Goal: Task Accomplishment & Management: Use online tool/utility

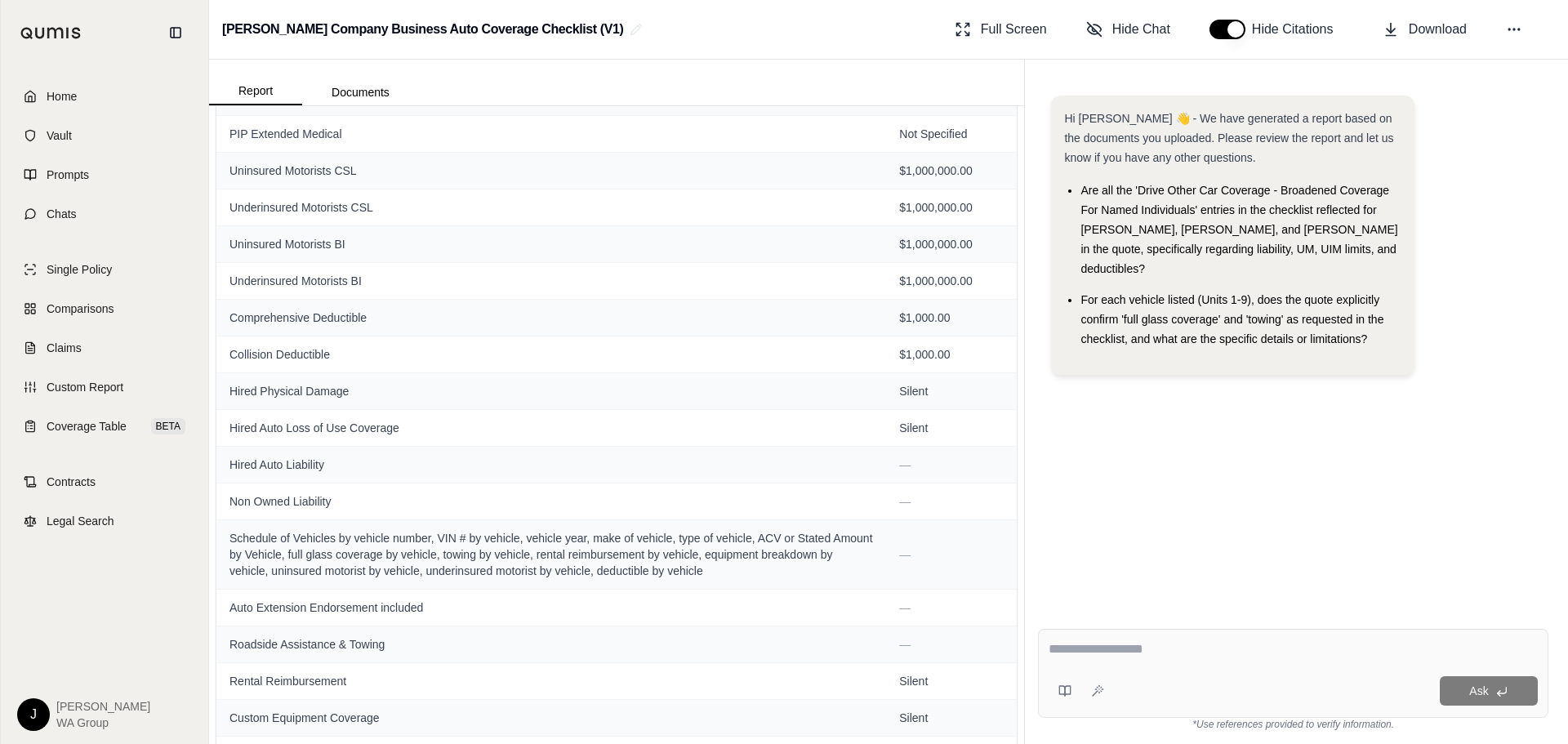
scroll to position [274, 0]
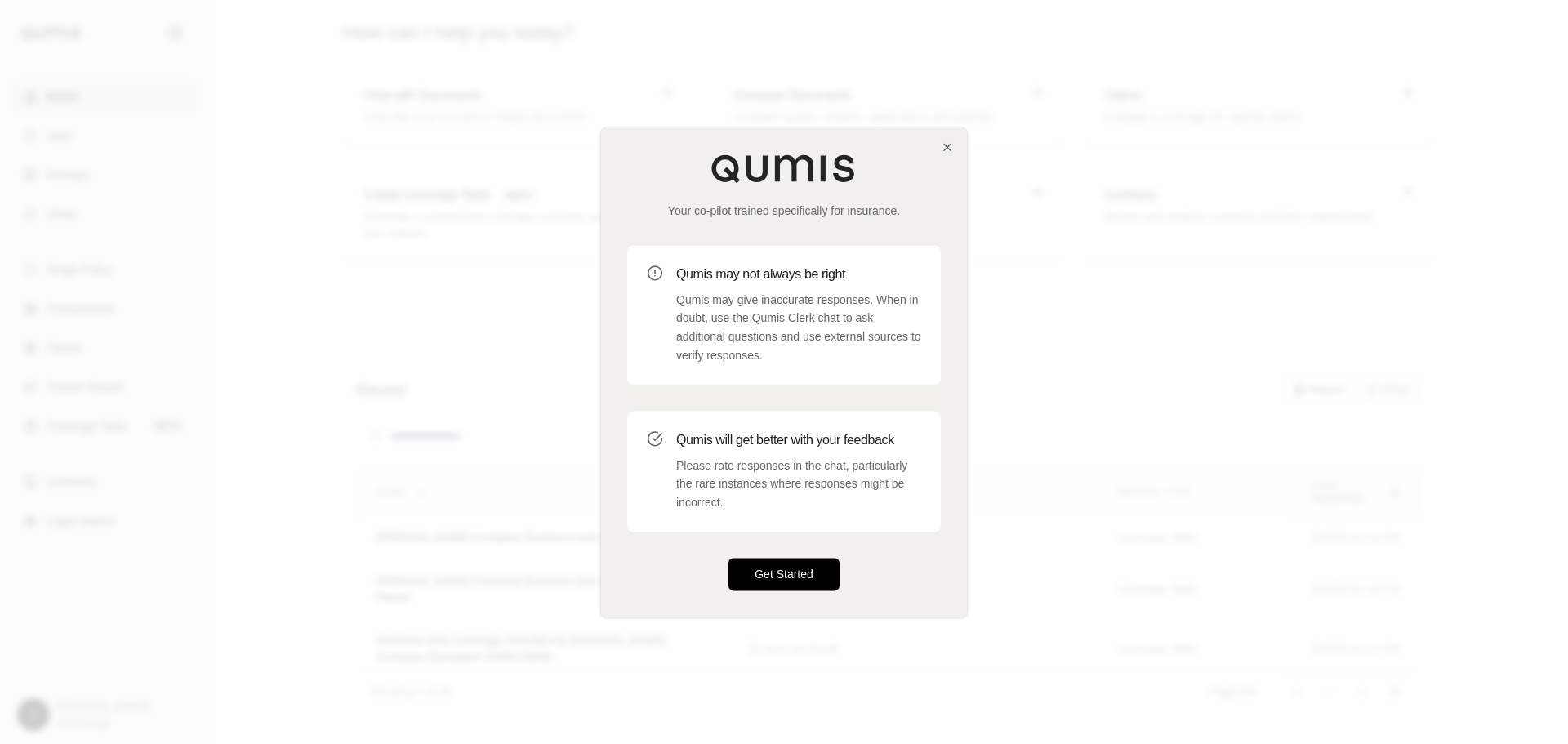
click at [765, 563] on button "Get Started" at bounding box center [784, 574] width 111 height 33
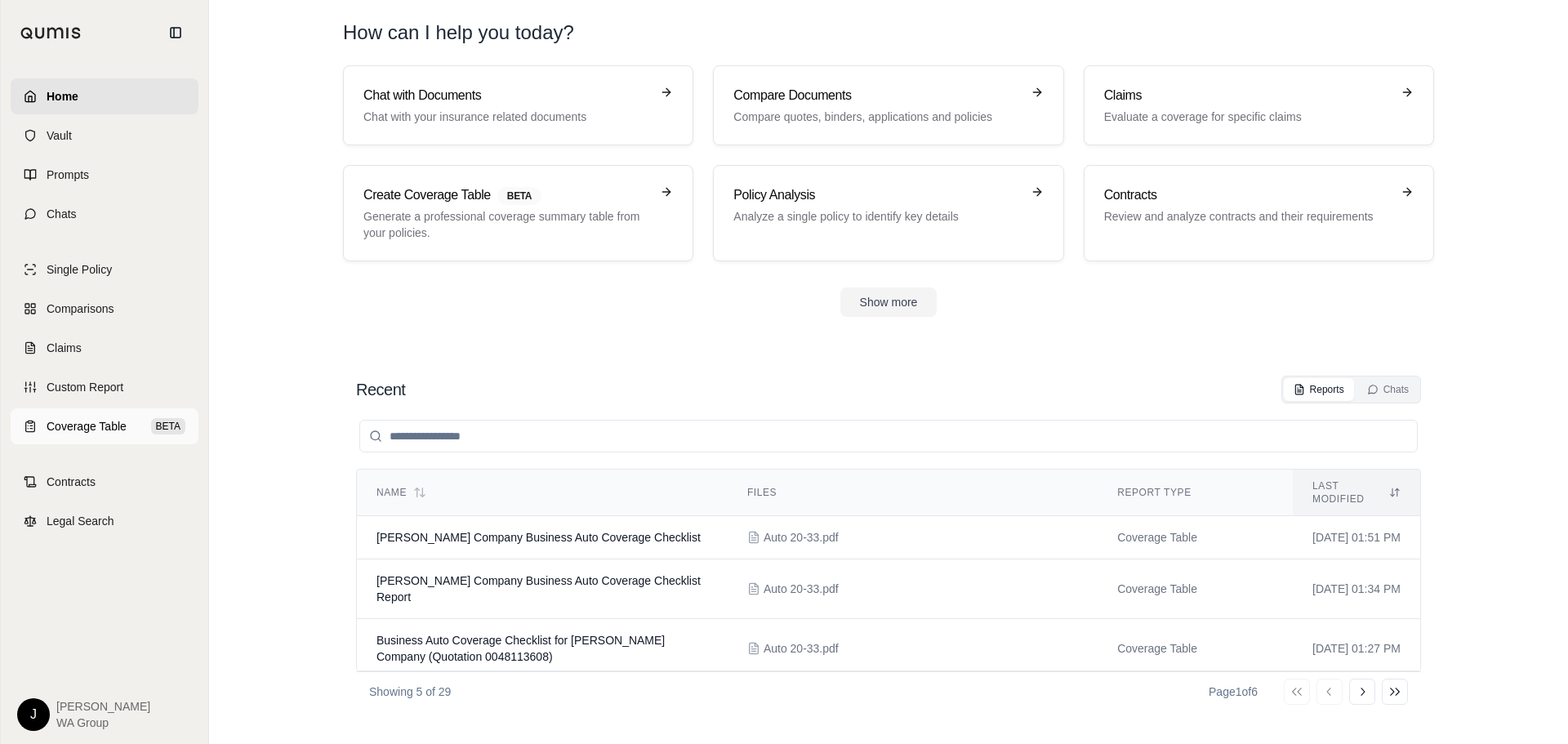
click at [53, 428] on span "Coverage Table" at bounding box center [86, 426] width 80 height 16
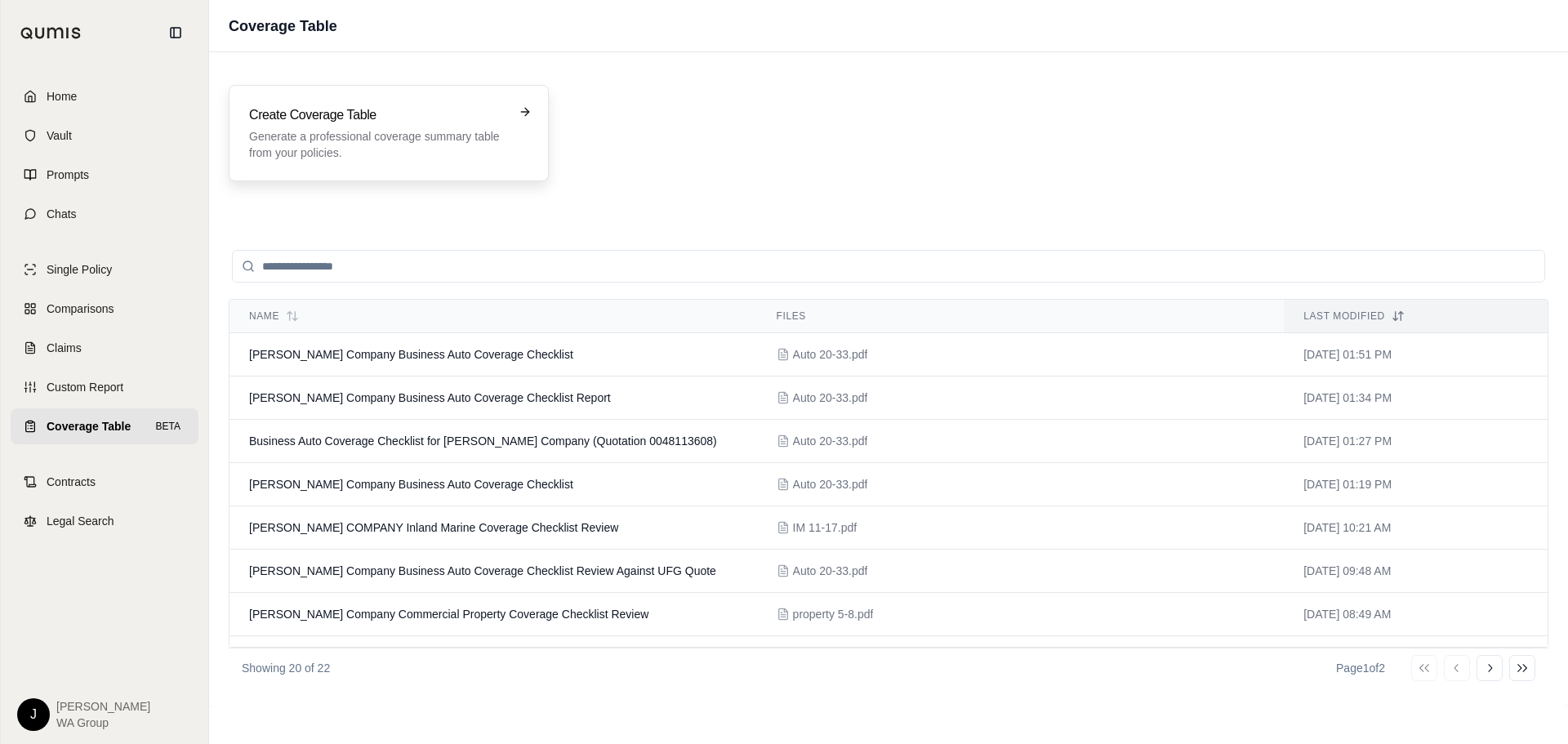
click at [370, 157] on p "Generate a professional coverage summary table from your policies." at bounding box center [378, 144] width 257 height 33
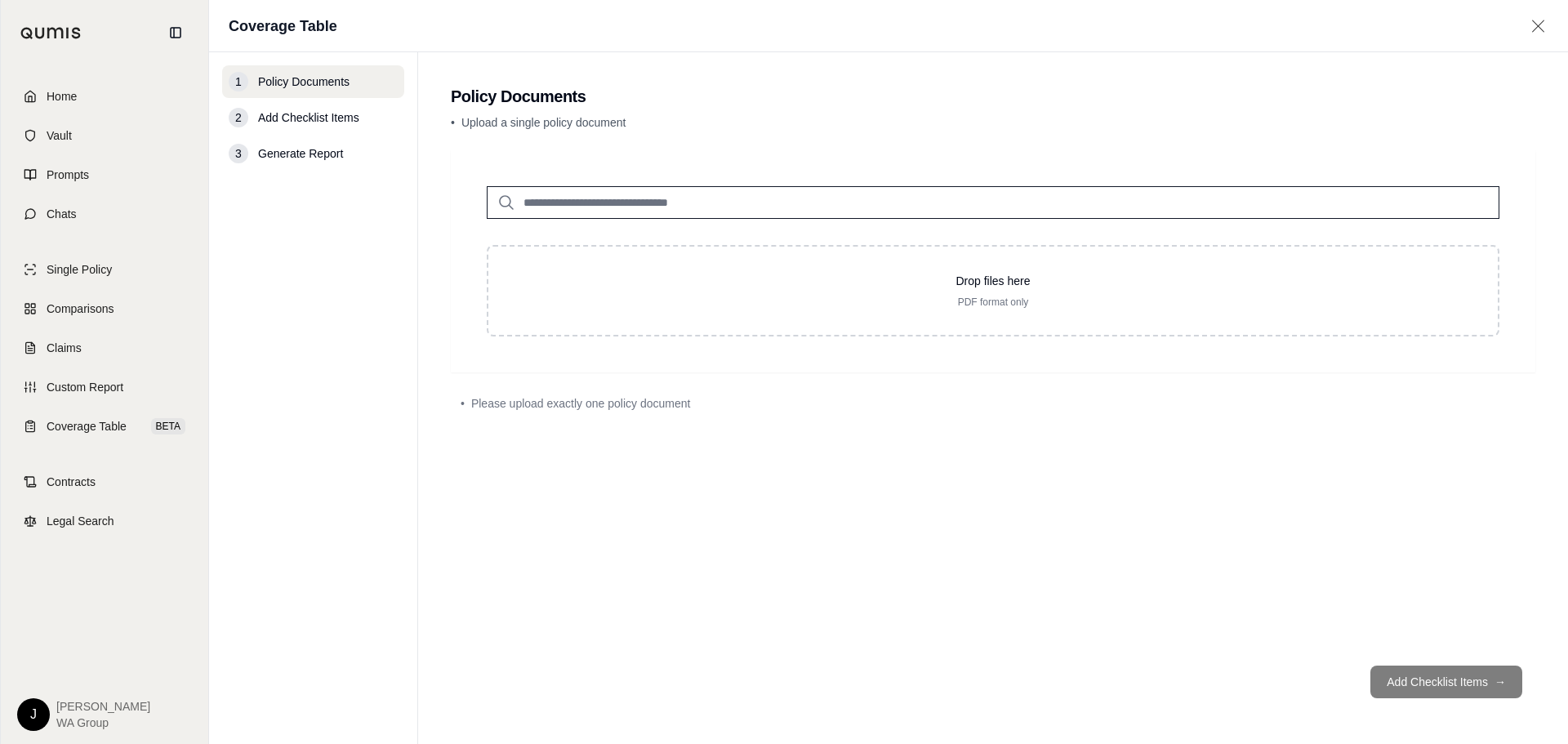
click at [709, 197] on input "search" at bounding box center [993, 202] width 1013 height 33
type input "***"
click at [707, 240] on div "Auto 20-33.pdf #2 [DATE]" at bounding box center [993, 243] width 995 height 46
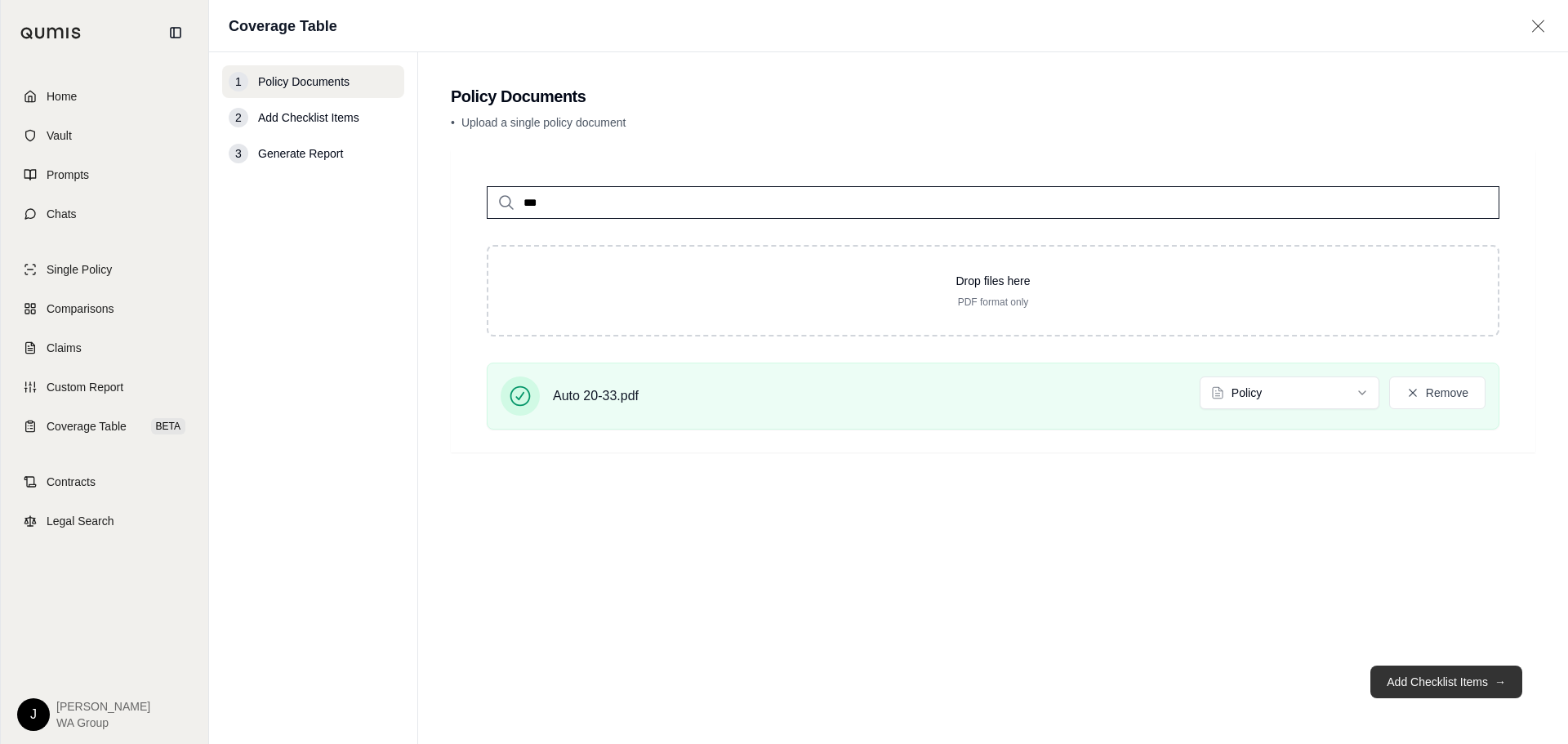
click at [1391, 679] on button "Add Checklist Items →" at bounding box center [1446, 682] width 152 height 33
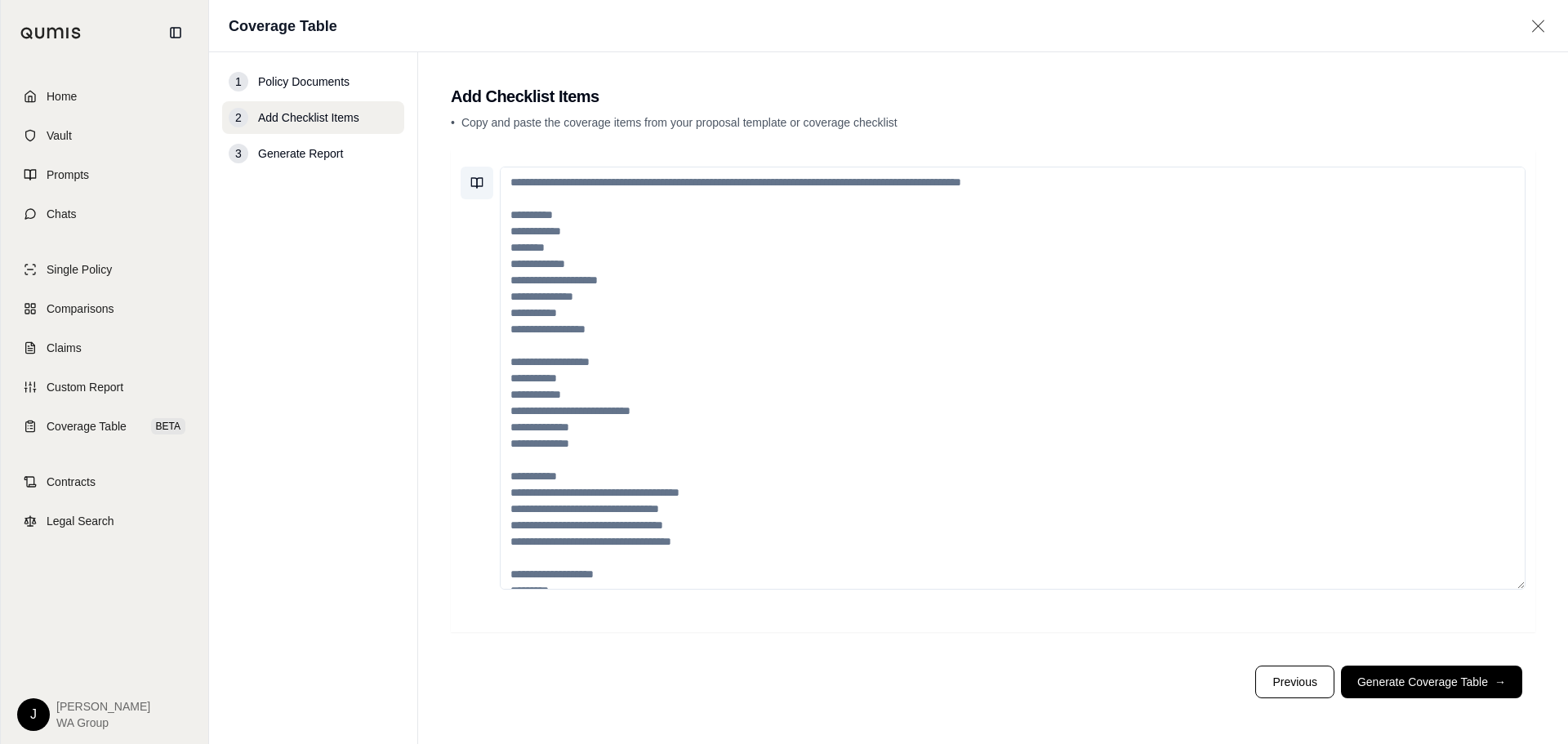
click at [477, 175] on button at bounding box center [477, 183] width 33 height 33
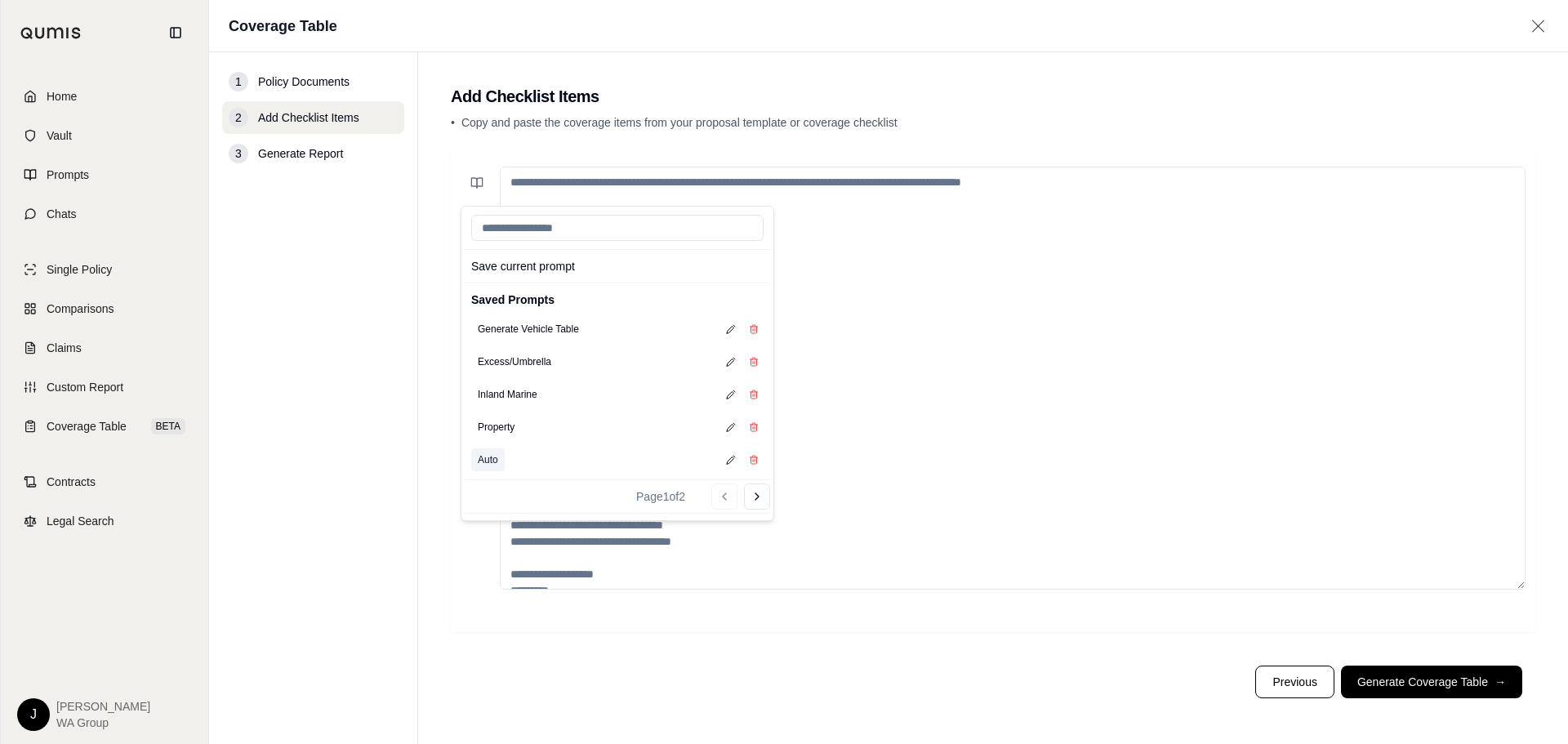
click at [494, 456] on button "Auto" at bounding box center [487, 460] width 33 height 23
type textarea "**********"
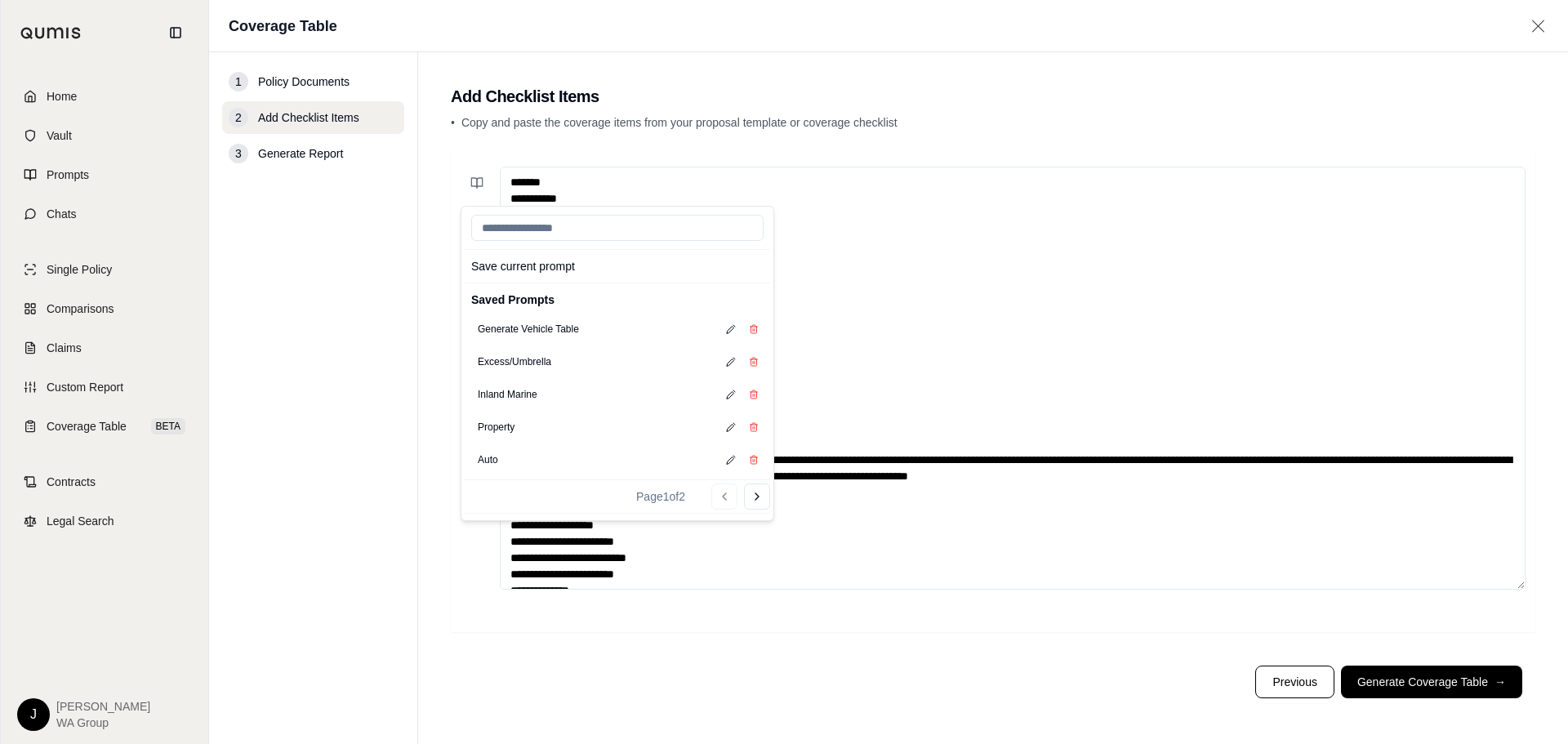
click at [427, 318] on main "Add Checklist Items • Copy and paste the coverage items from your proposal temp…" at bounding box center [993, 397] width 1150 height 692
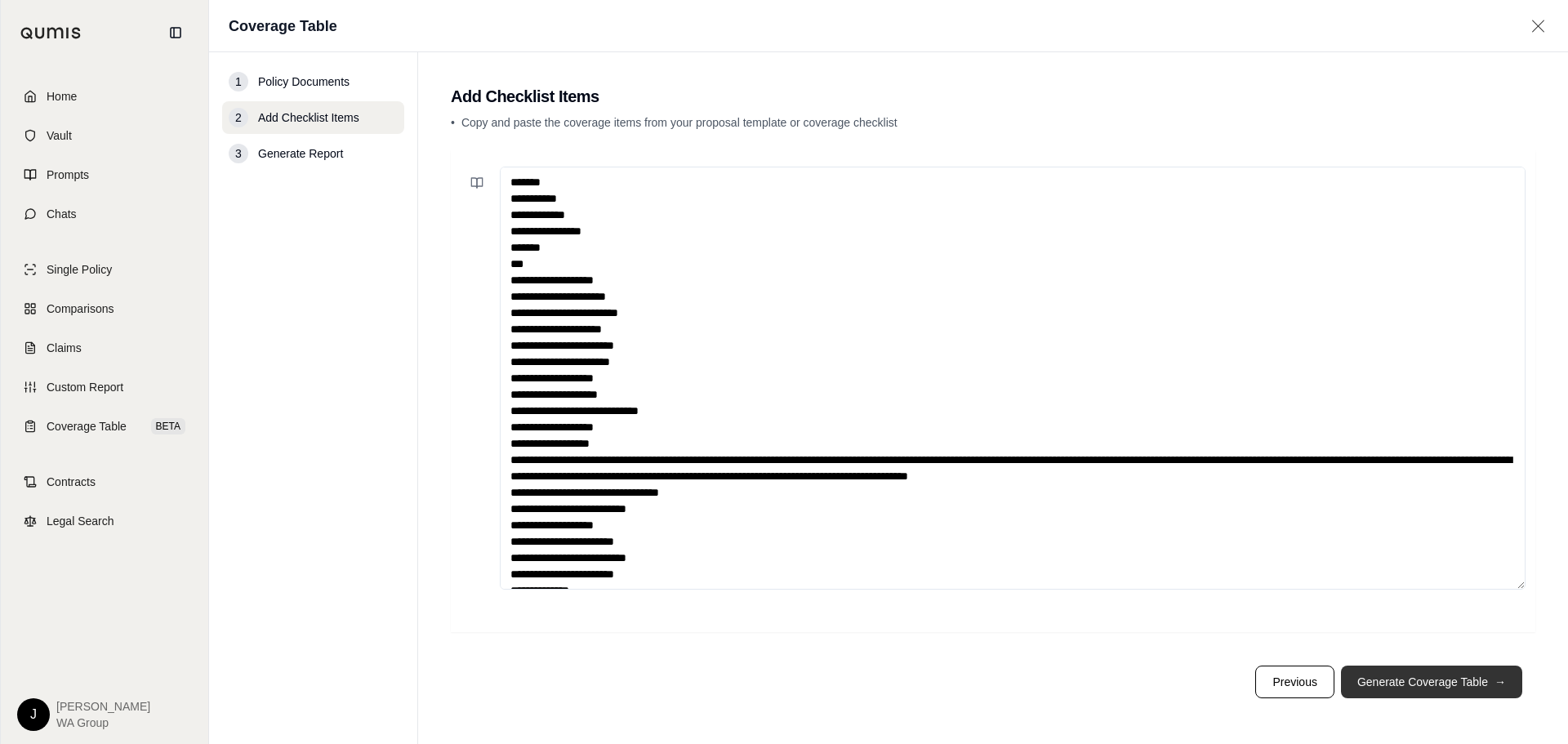
click at [1435, 690] on button "Generate Coverage Table →" at bounding box center [1432, 682] width 181 height 33
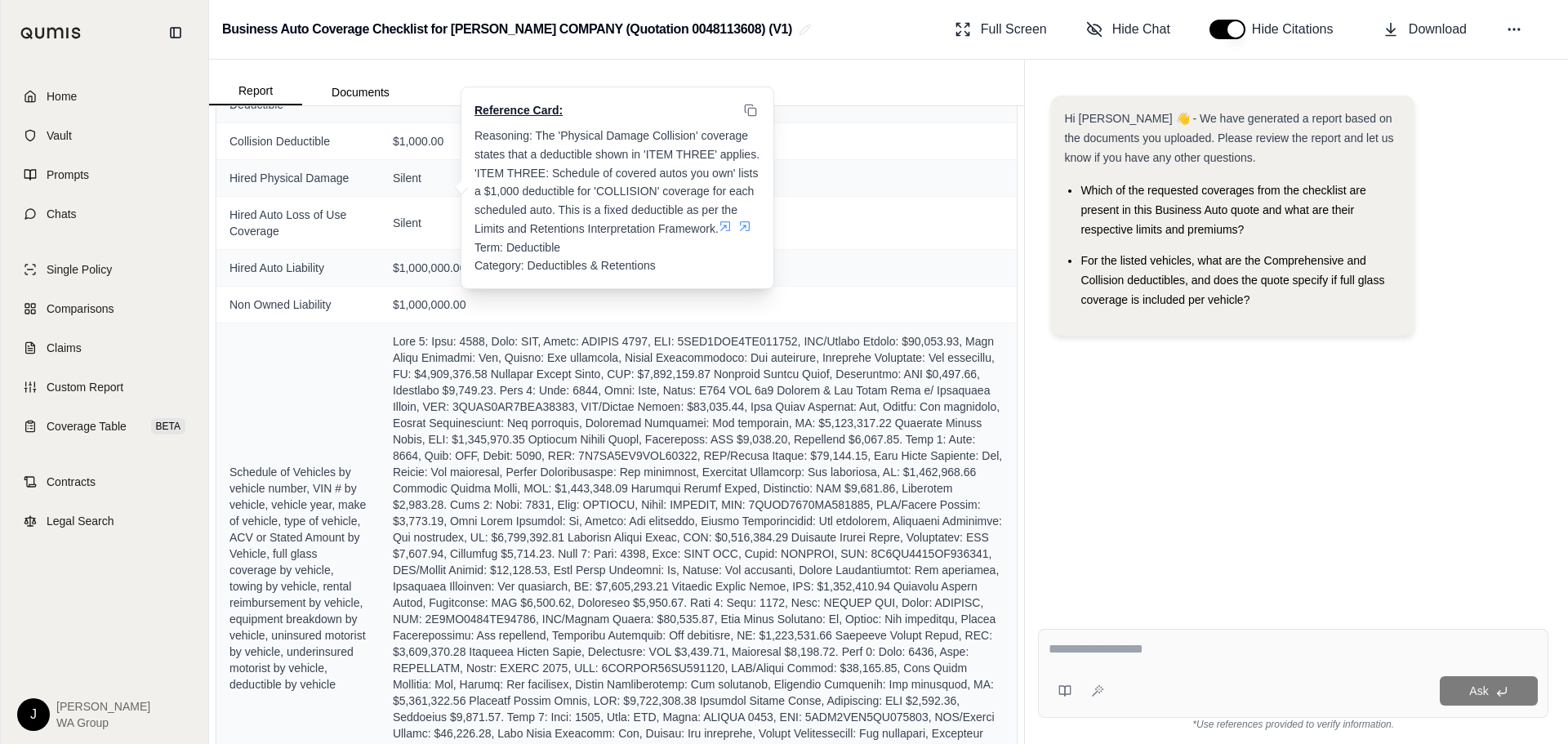
scroll to position [490, 0]
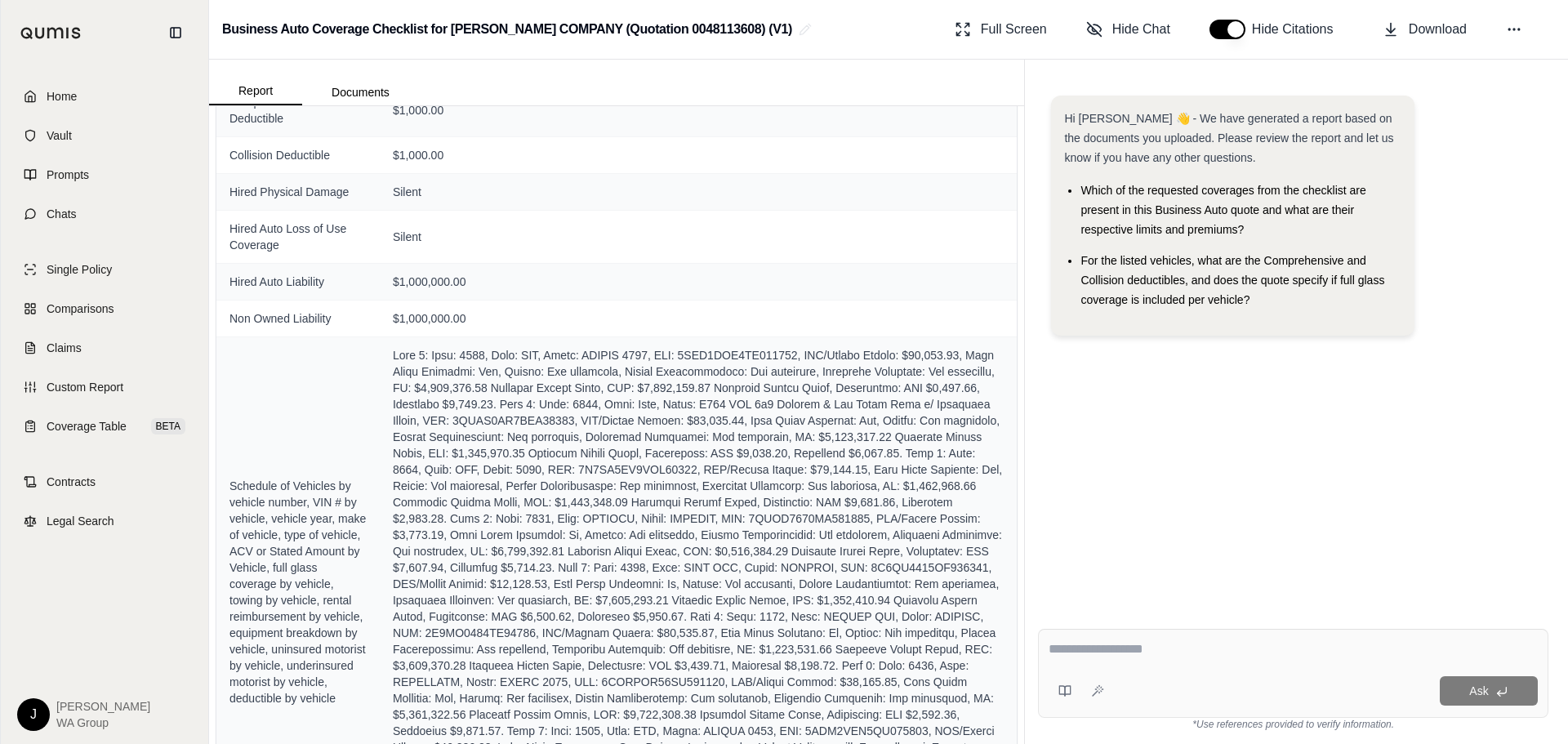
click at [1123, 658] on textarea at bounding box center [1293, 650] width 489 height 20
click at [1062, 688] on icon at bounding box center [1066, 691] width 13 height 13
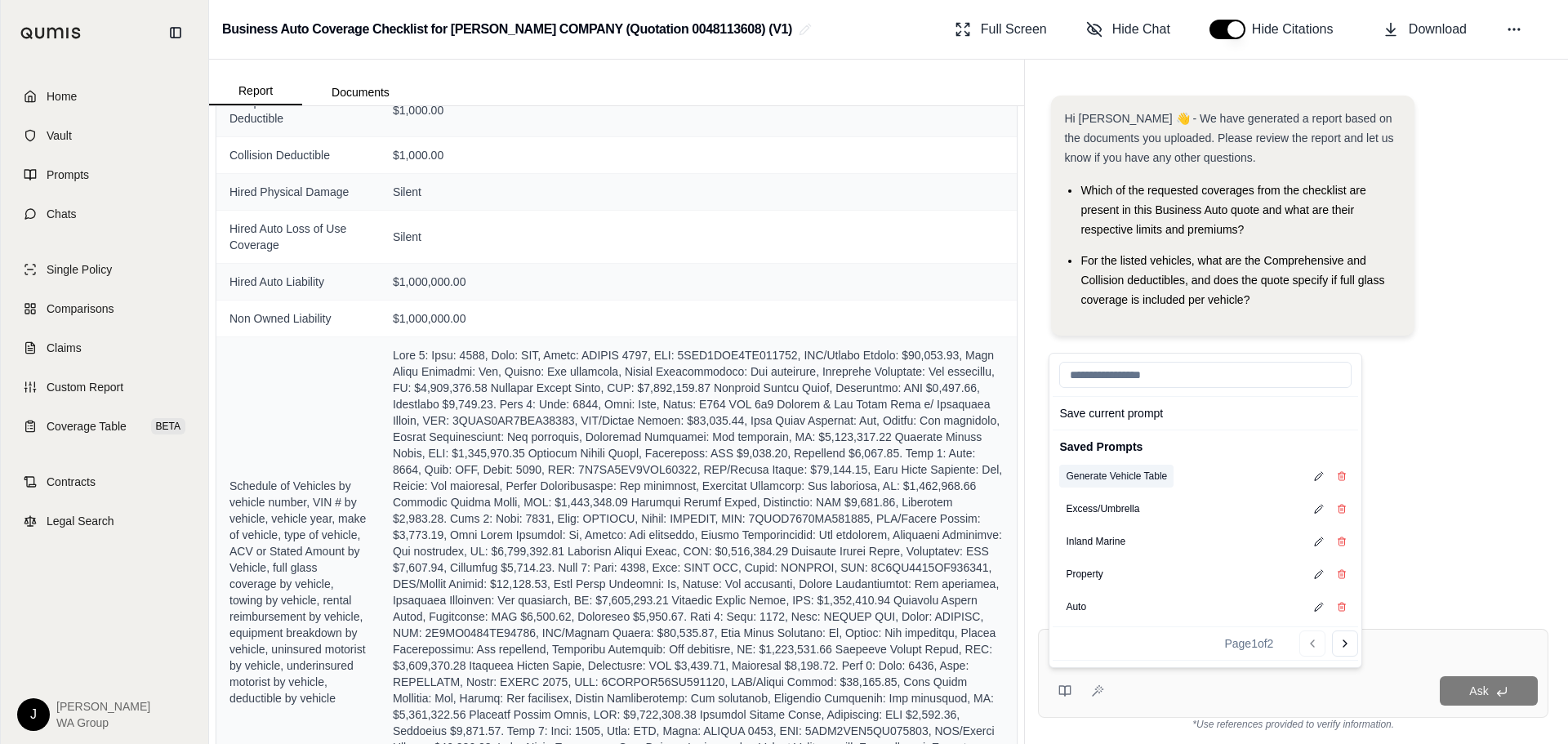
click at [1103, 477] on button "Generate Vehicle Table" at bounding box center [1116, 476] width 114 height 23
type textarea "**********"
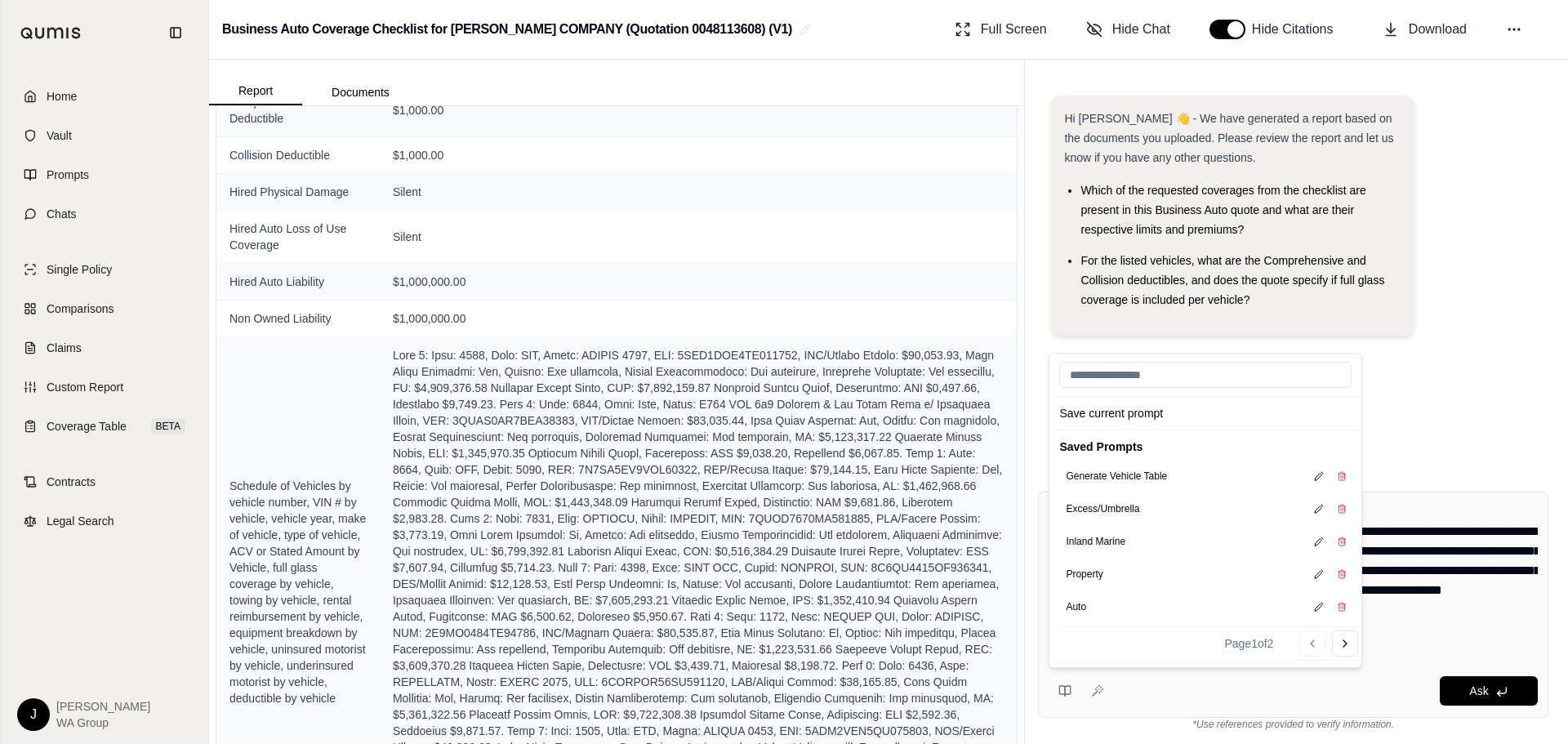
click at [1465, 492] on div "**********" at bounding box center [1293, 605] width 511 height 227
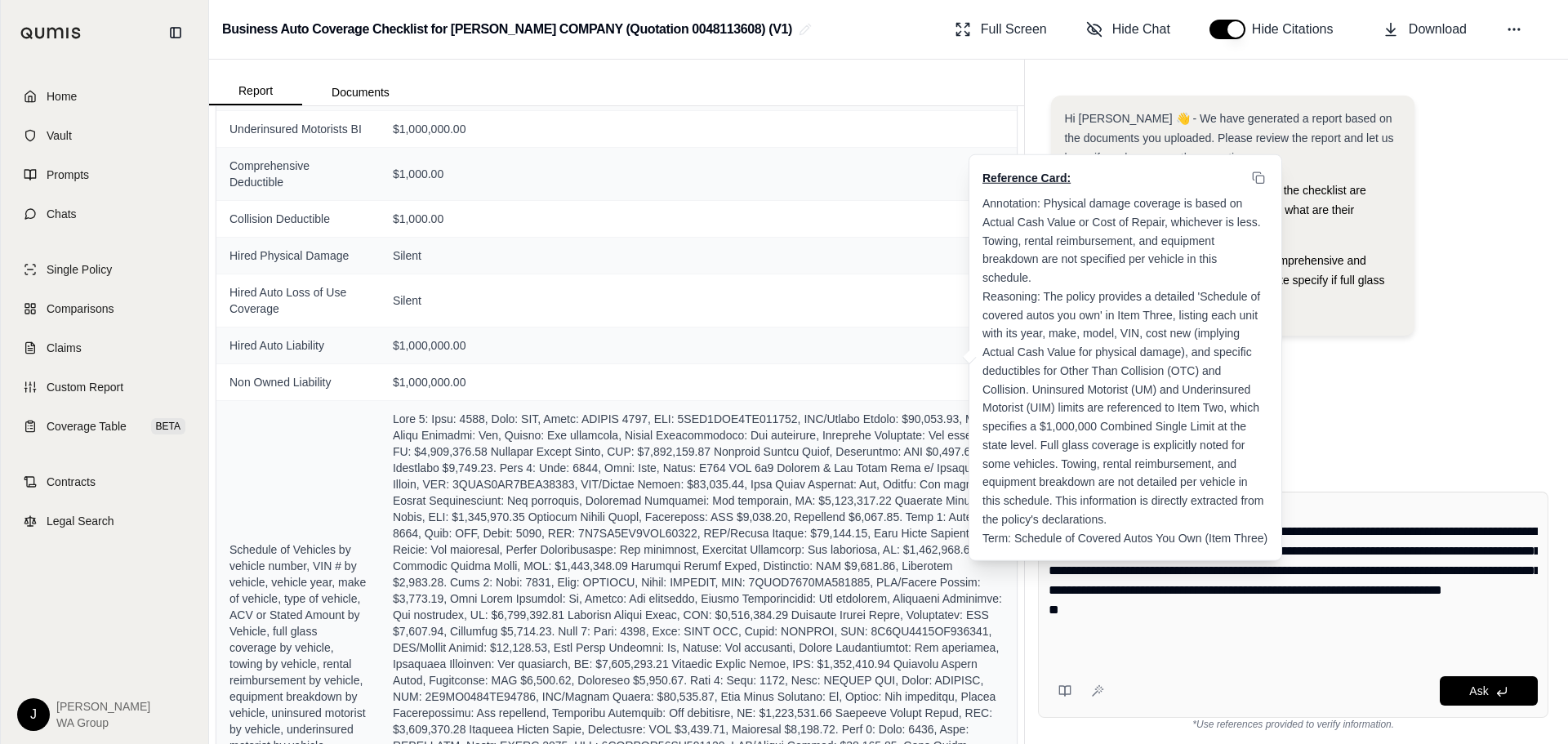
scroll to position [245, 0]
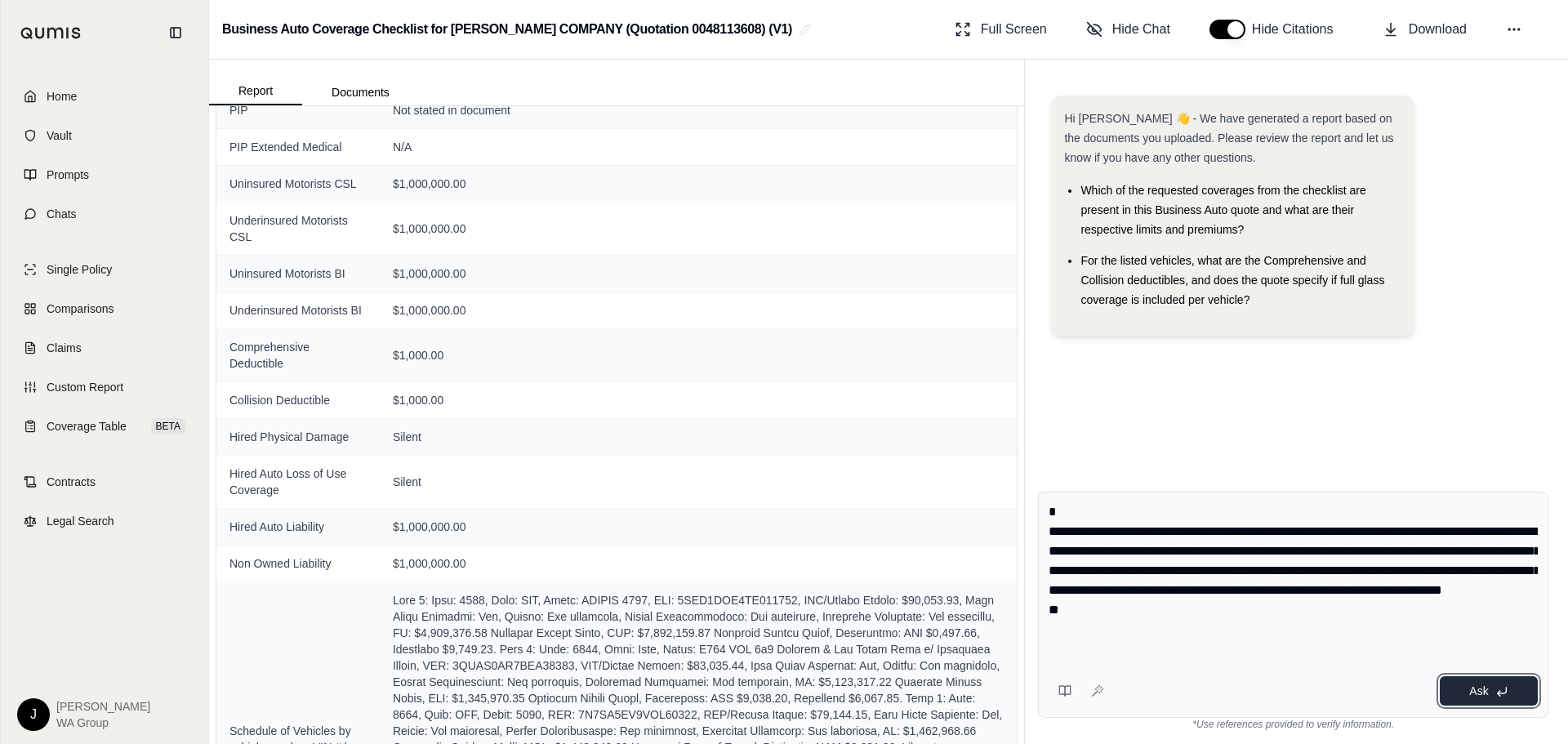
click at [1471, 687] on span "Ask" at bounding box center [1479, 691] width 19 height 13
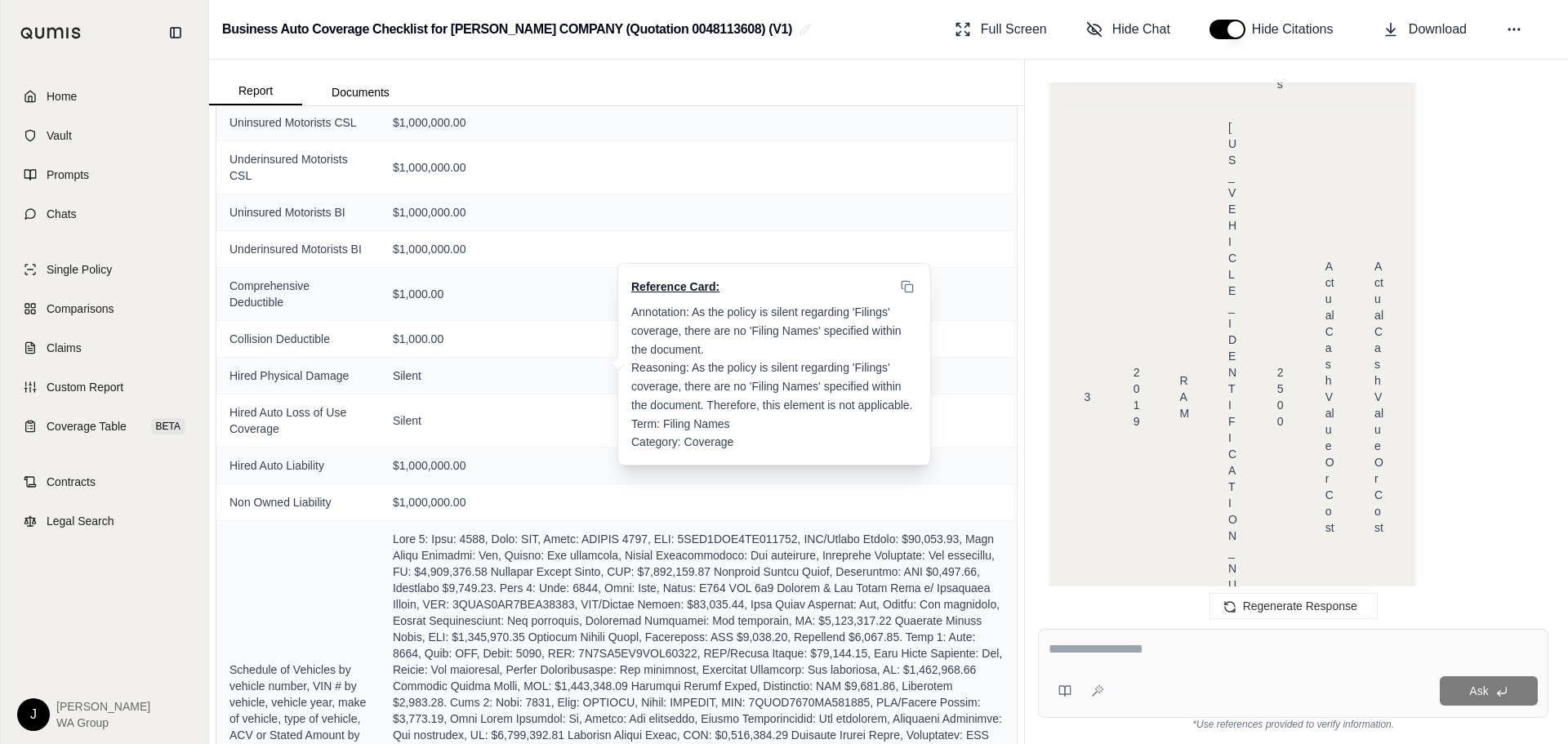
scroll to position [0, 0]
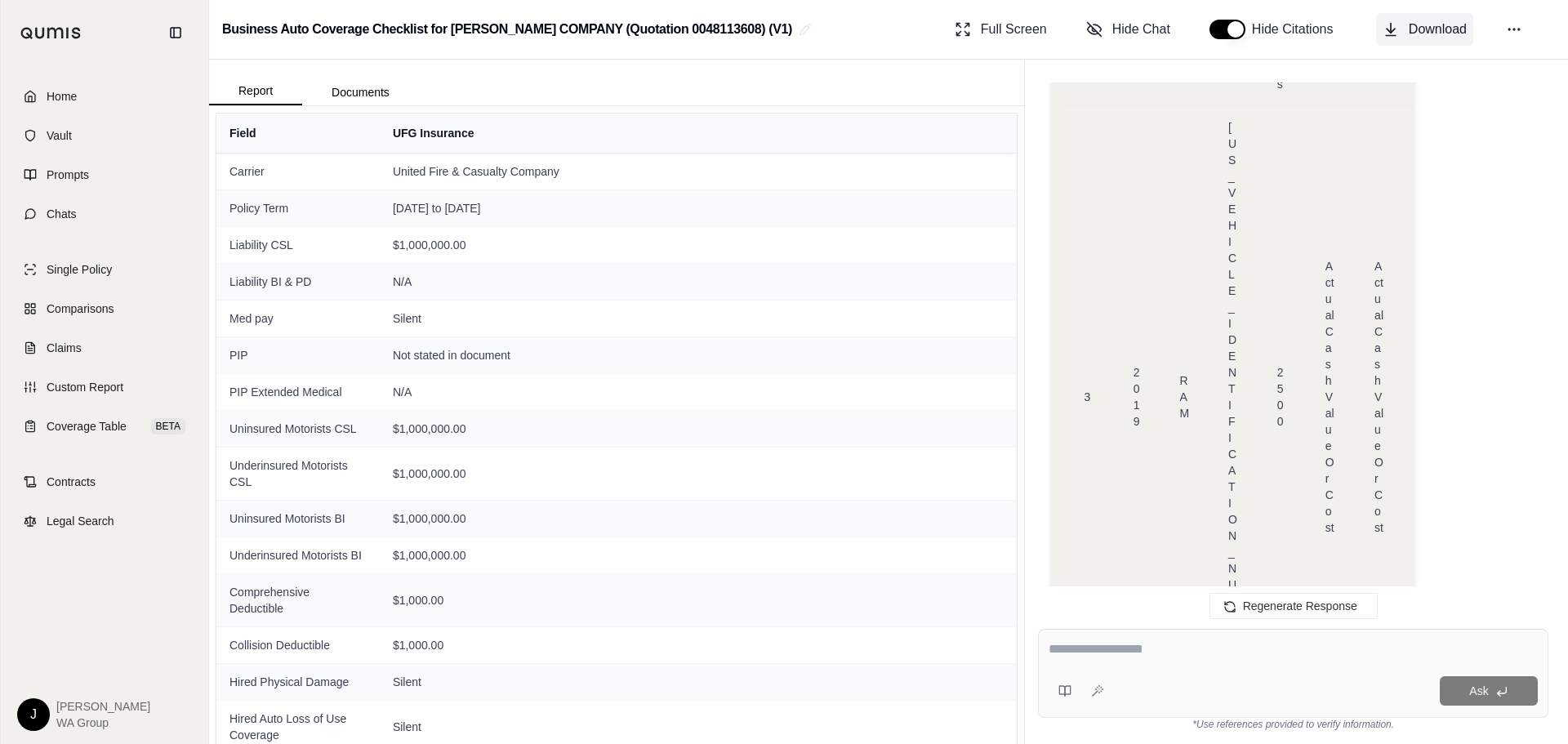
click at [1411, 39] on span "Download" at bounding box center [1438, 29] width 58 height 20
click at [1083, 652] on textarea at bounding box center [1293, 650] width 489 height 20
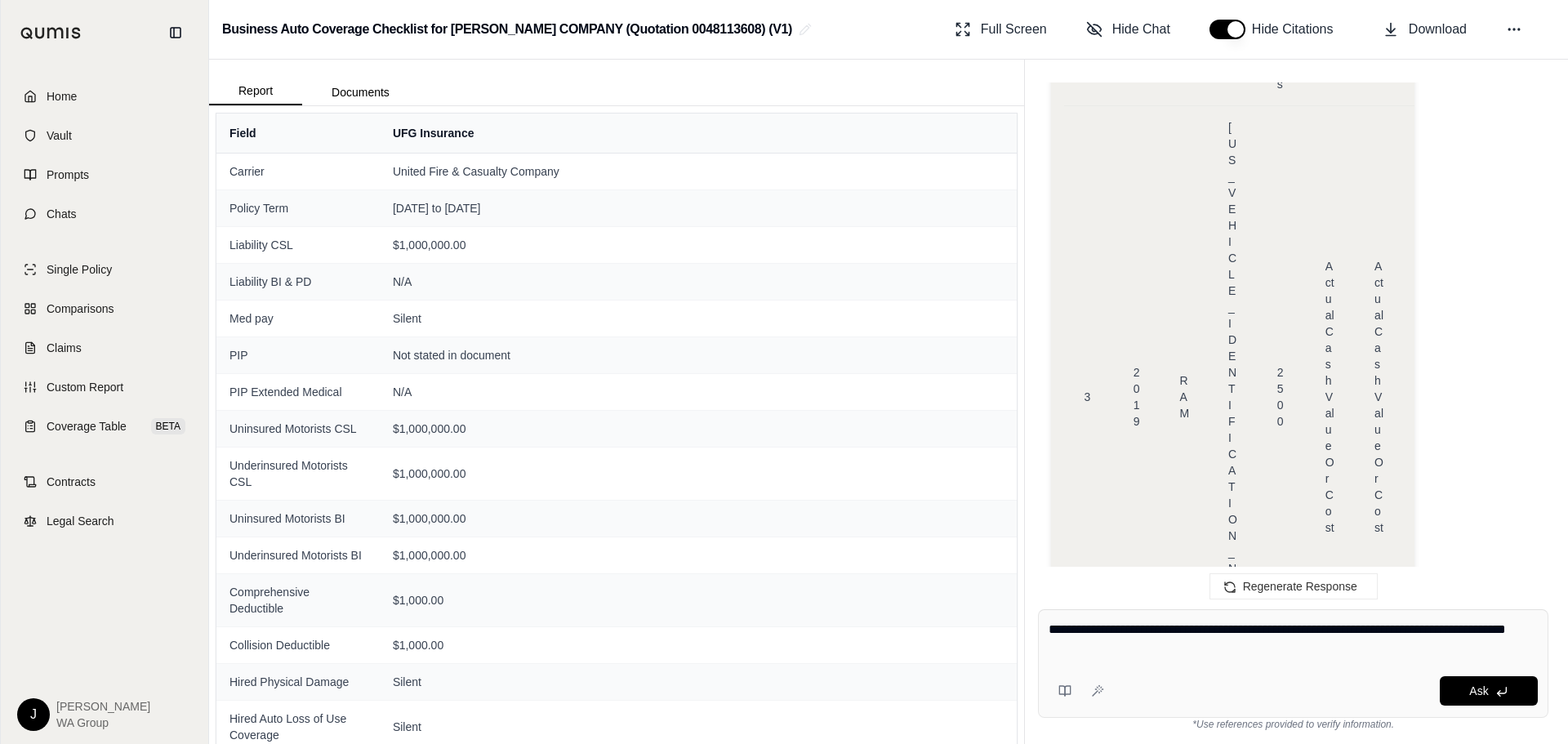
type textarea "**********"
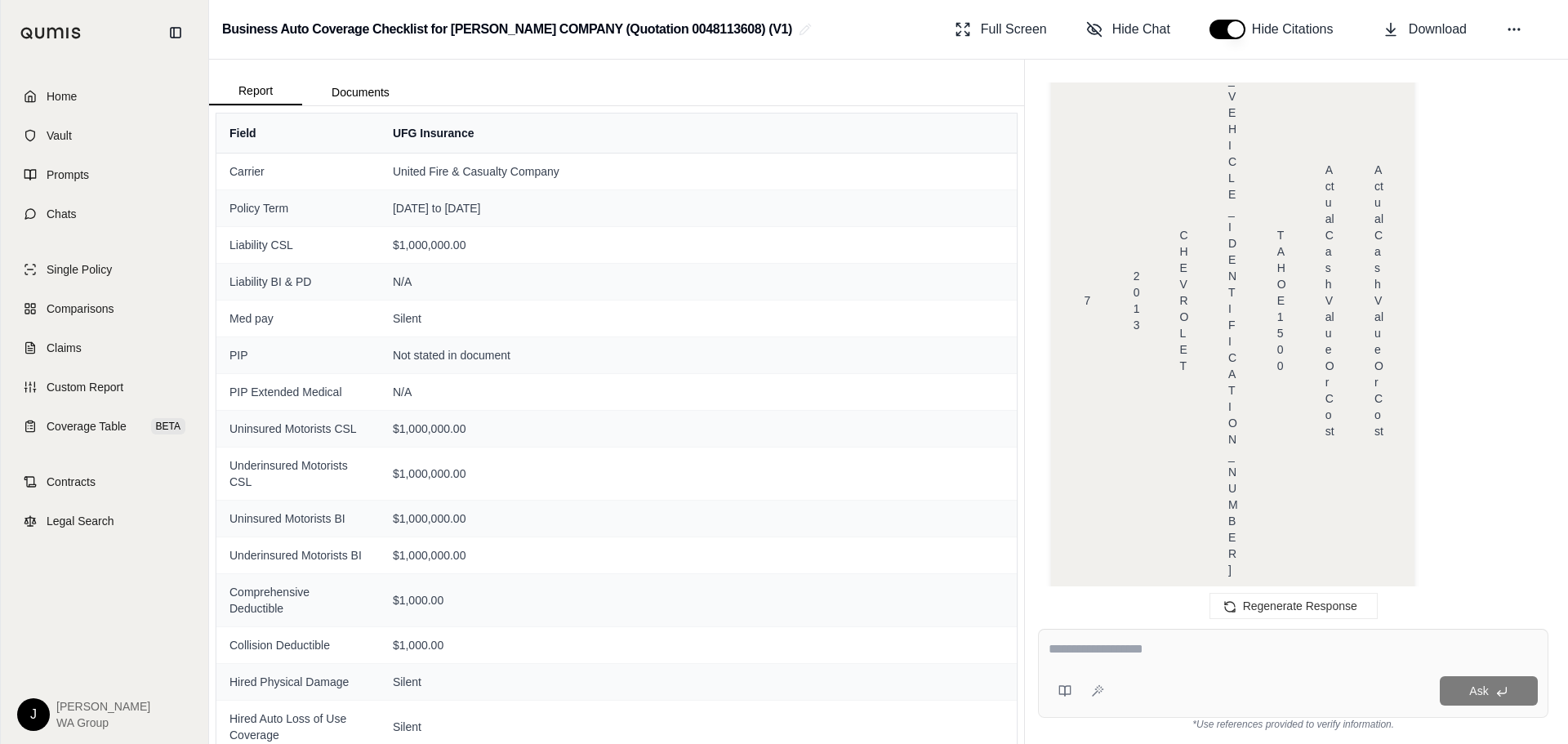
scroll to position [17061, 0]
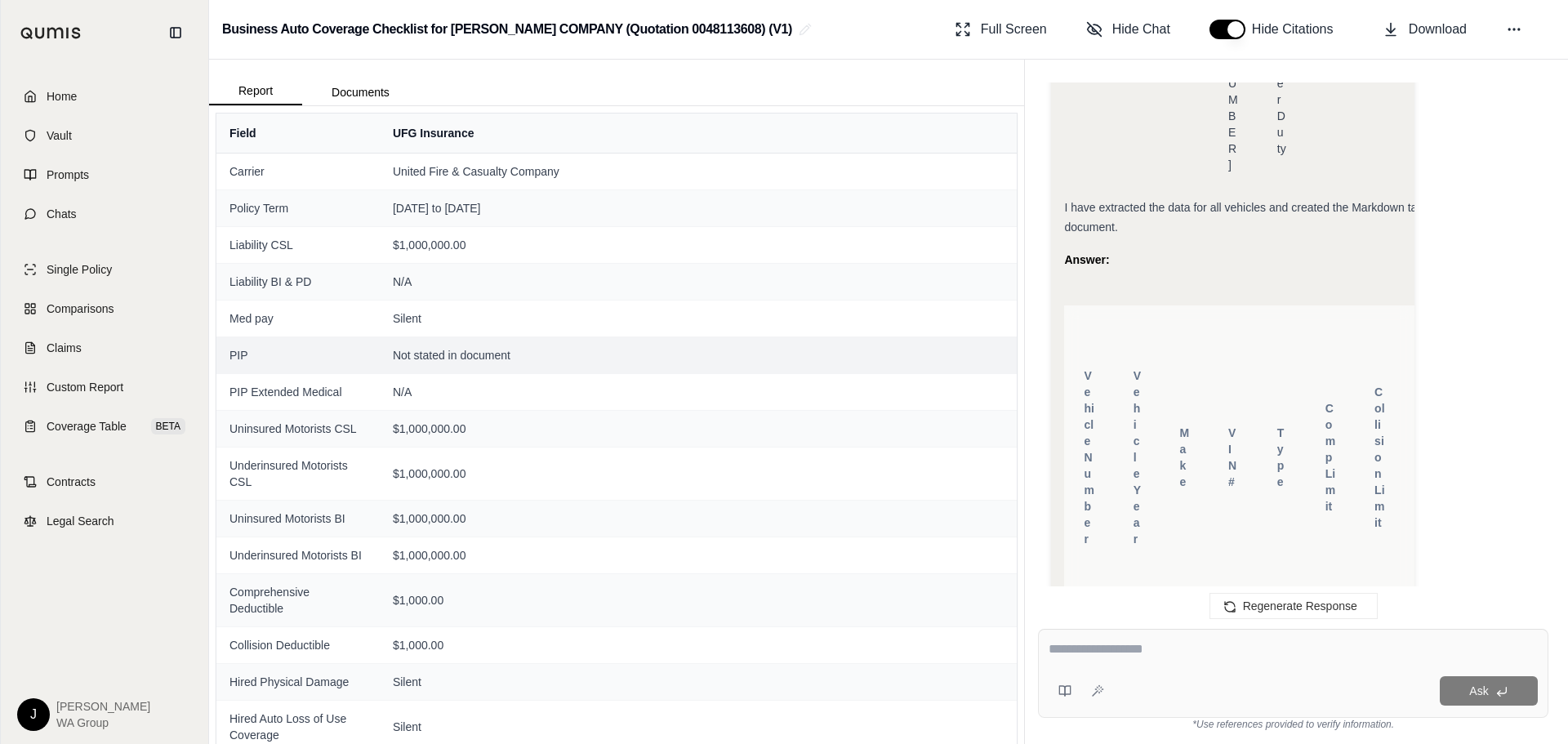
scroll to position [6929, 0]
click at [835, 24] on div "Business Auto Coverage Checklist for [PERSON_NAME] COMPANY (Quotation 004811360…" at bounding box center [889, 29] width 1359 height 59
click at [1219, 24] on button "button" at bounding box center [1228, 29] width 36 height 20
click at [1232, 33] on button "button" at bounding box center [1228, 29] width 36 height 20
click at [1091, 42] on button "Hide Chat" at bounding box center [1128, 29] width 97 height 33
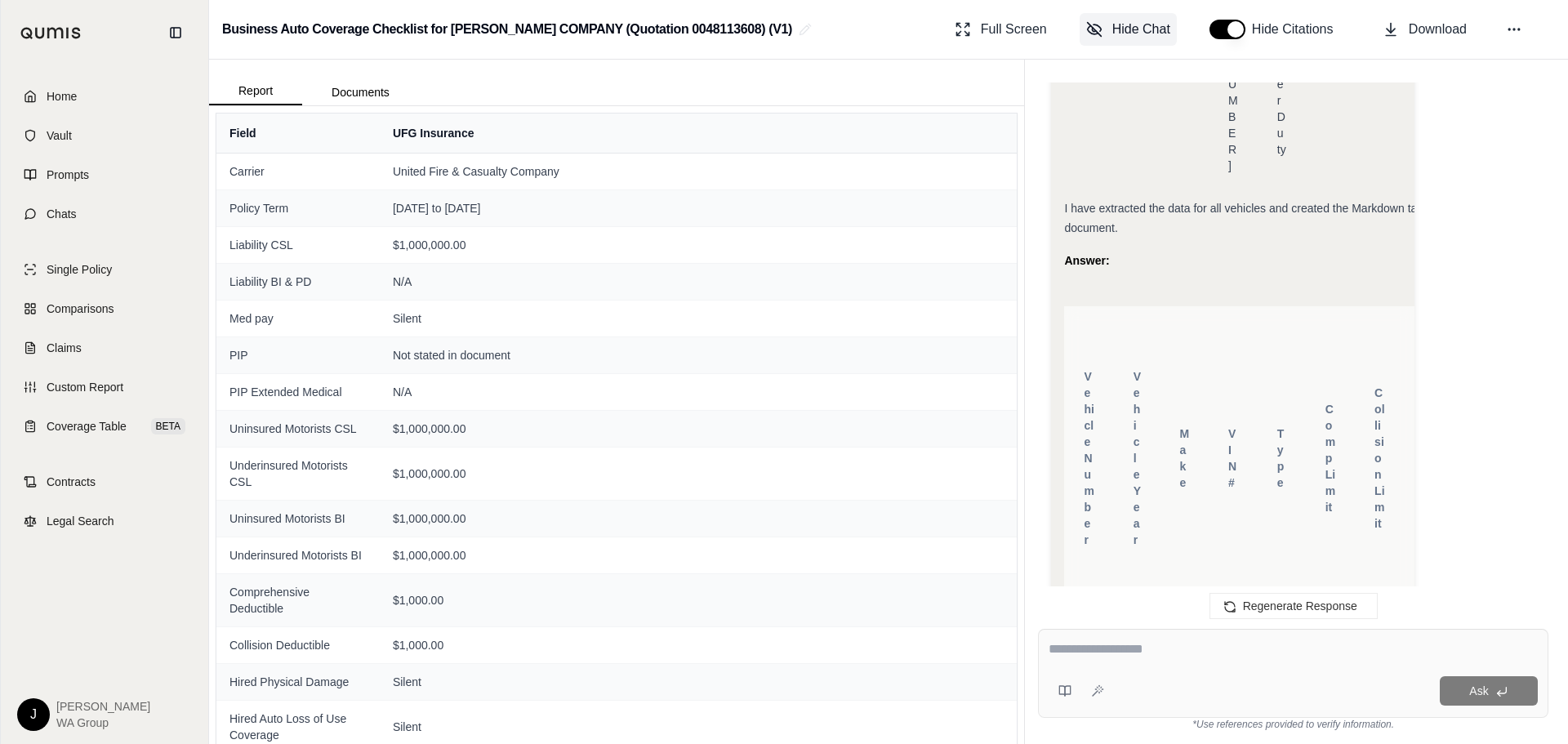
scroll to position [17061, 0]
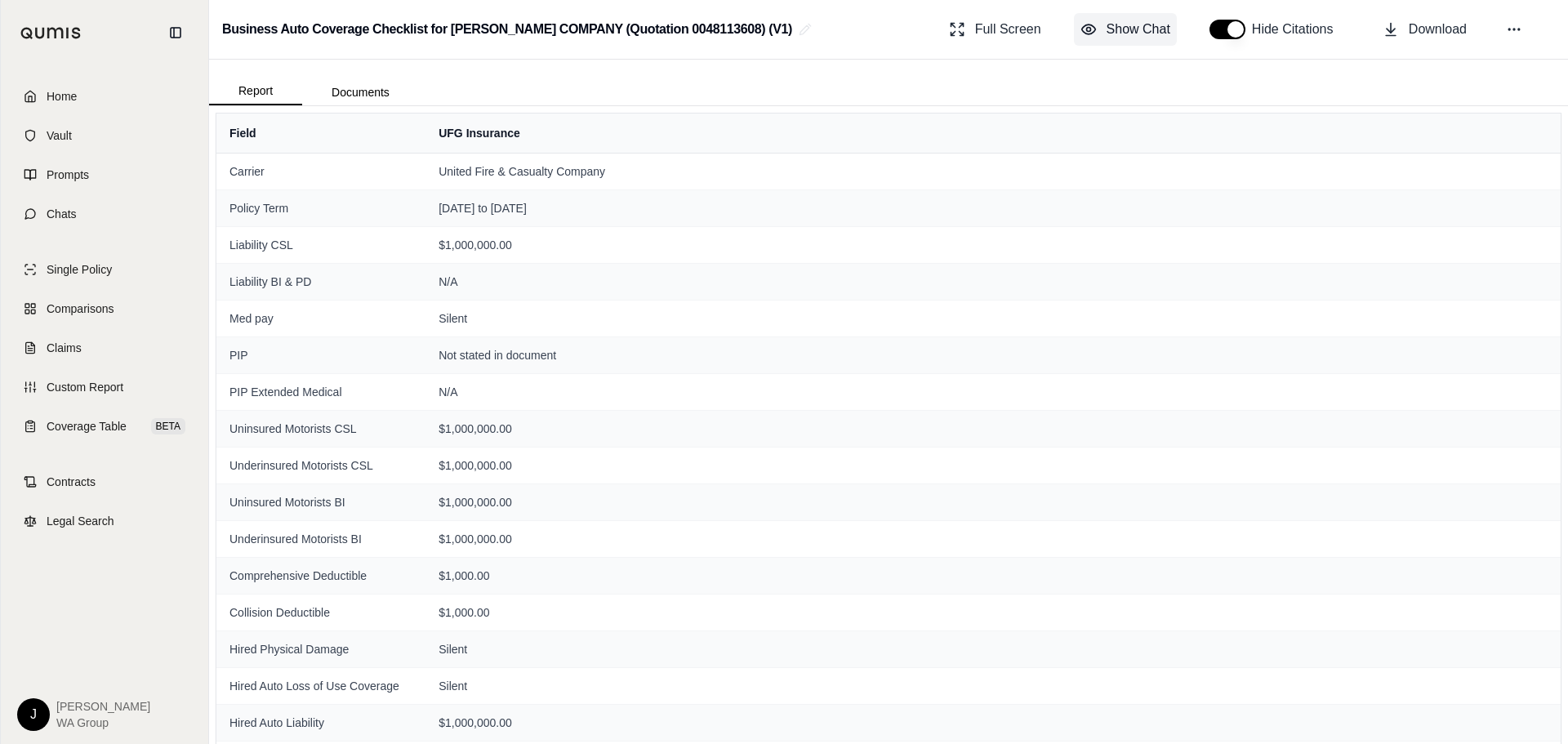
click at [1091, 42] on button "Show Chat" at bounding box center [1125, 29] width 103 height 33
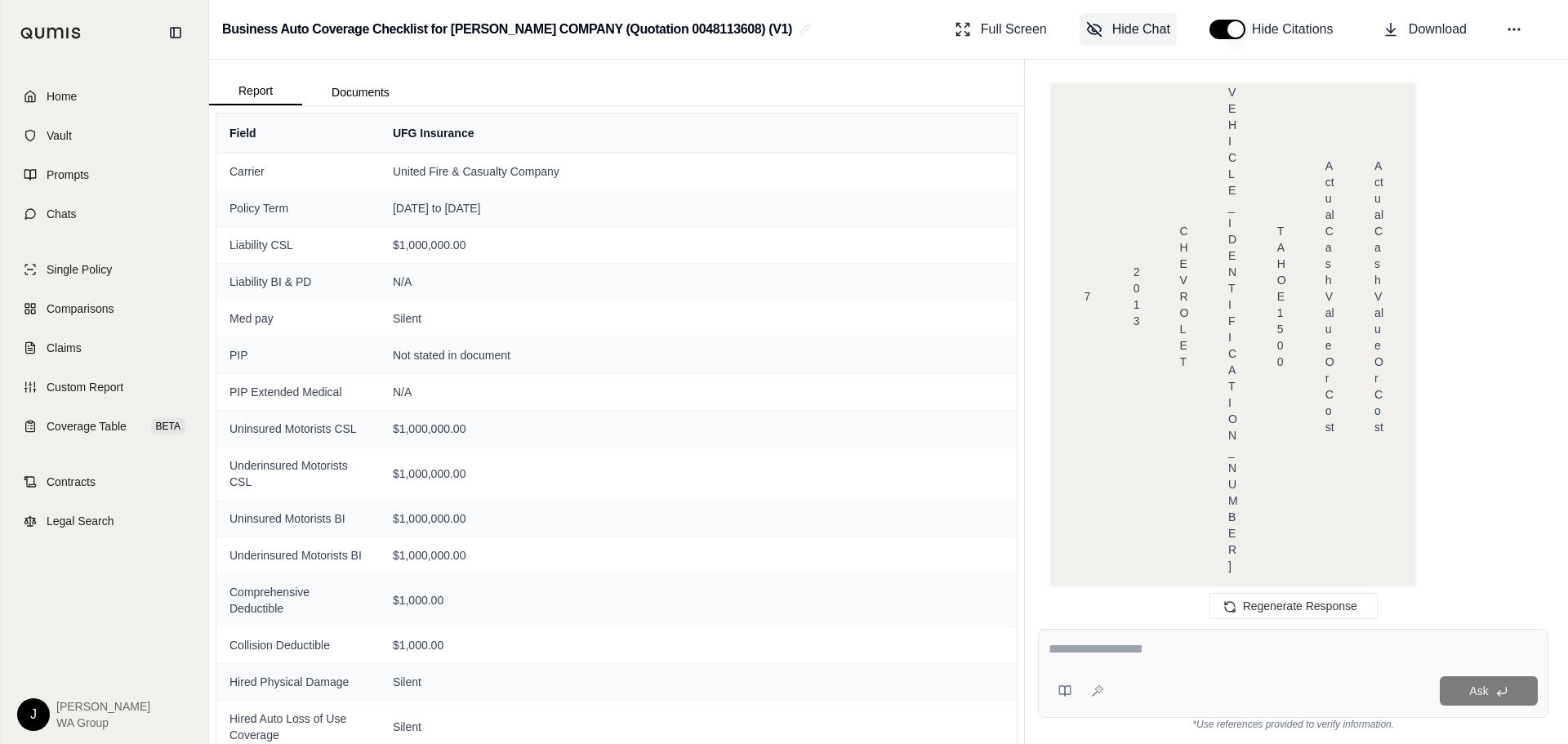
scroll to position [0, 0]
click at [1011, 33] on span "Full Screen" at bounding box center [1014, 29] width 66 height 20
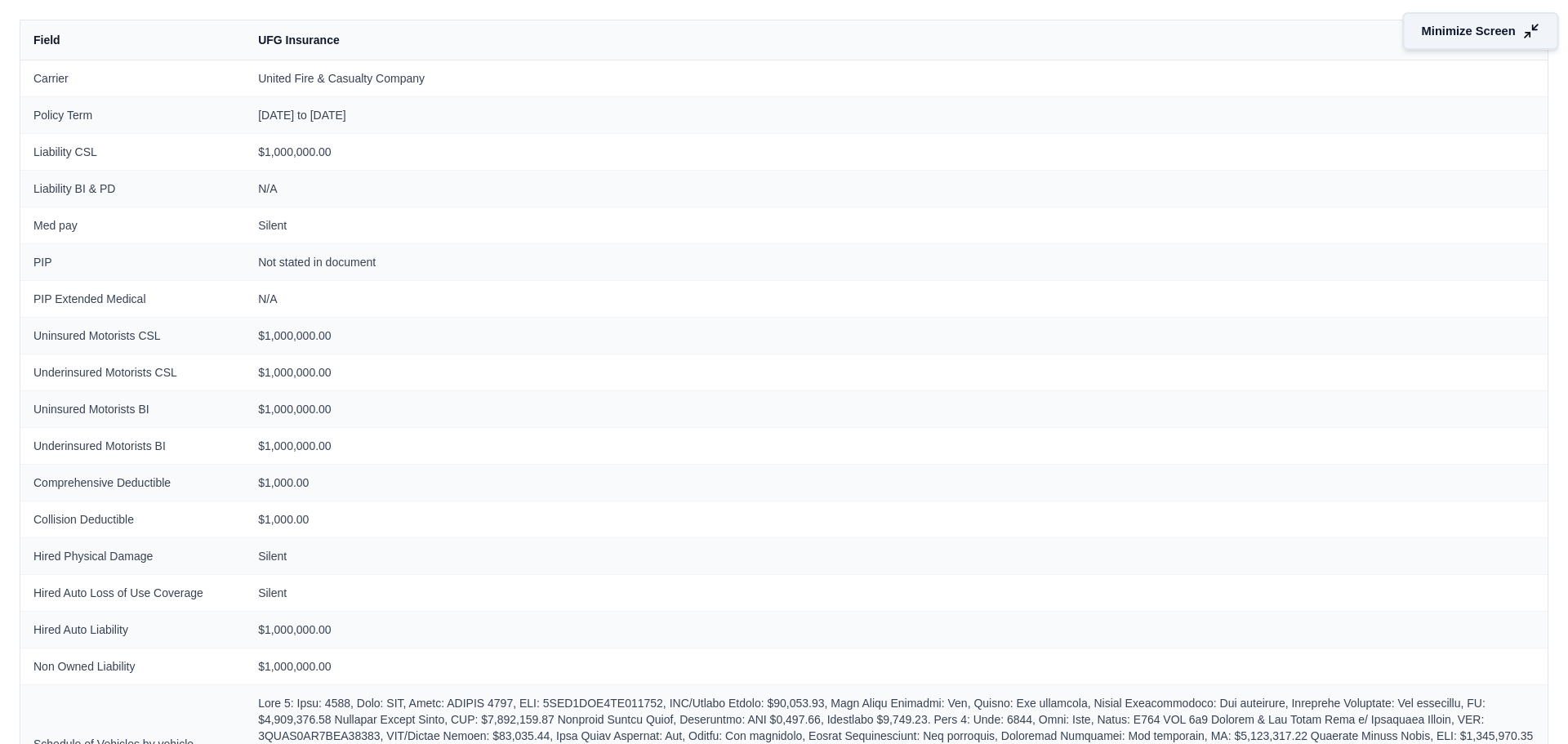
click at [1423, 36] on span "Minimize Screen" at bounding box center [1470, 31] width 94 height 17
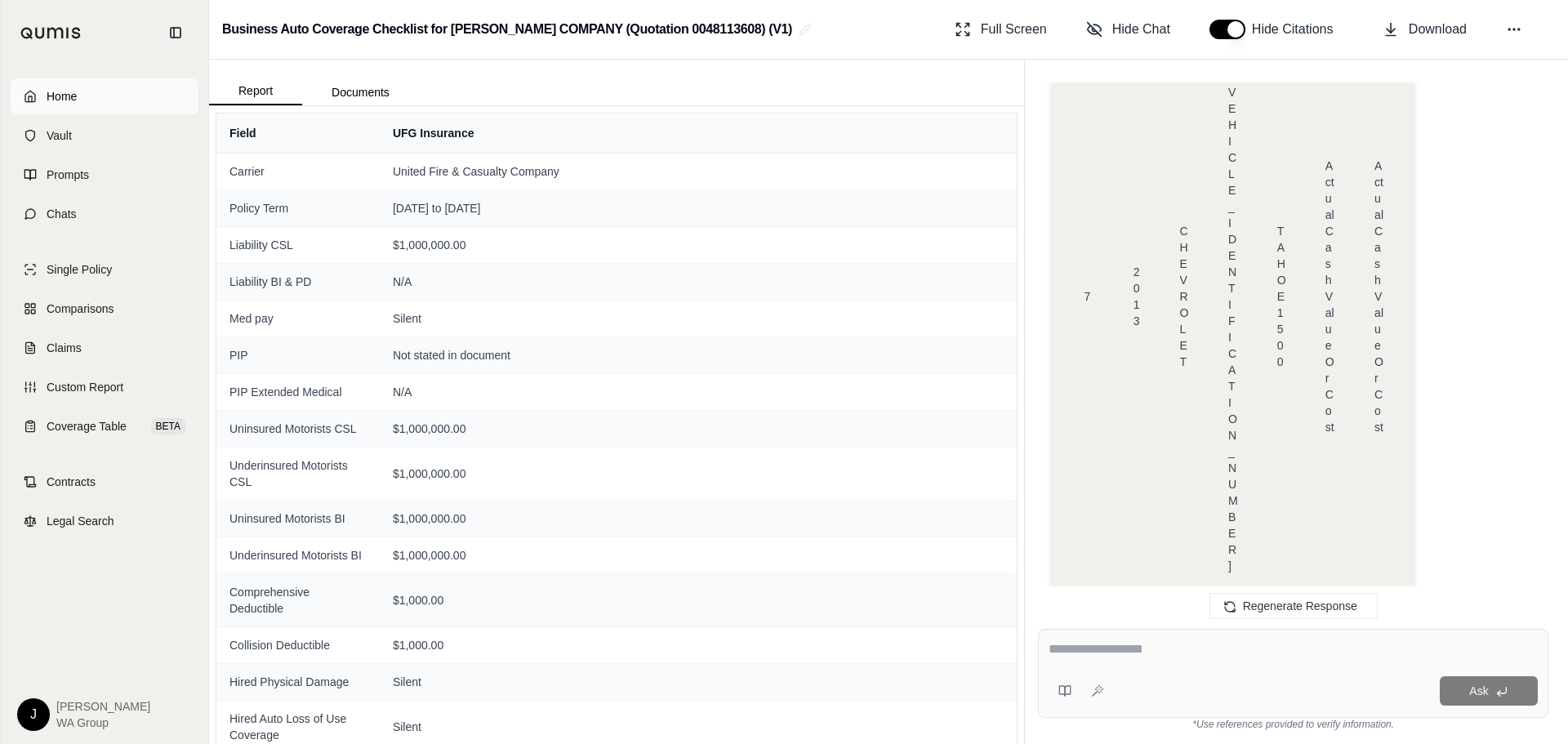
click at [72, 103] on span "Home" at bounding box center [61, 95] width 30 height 16
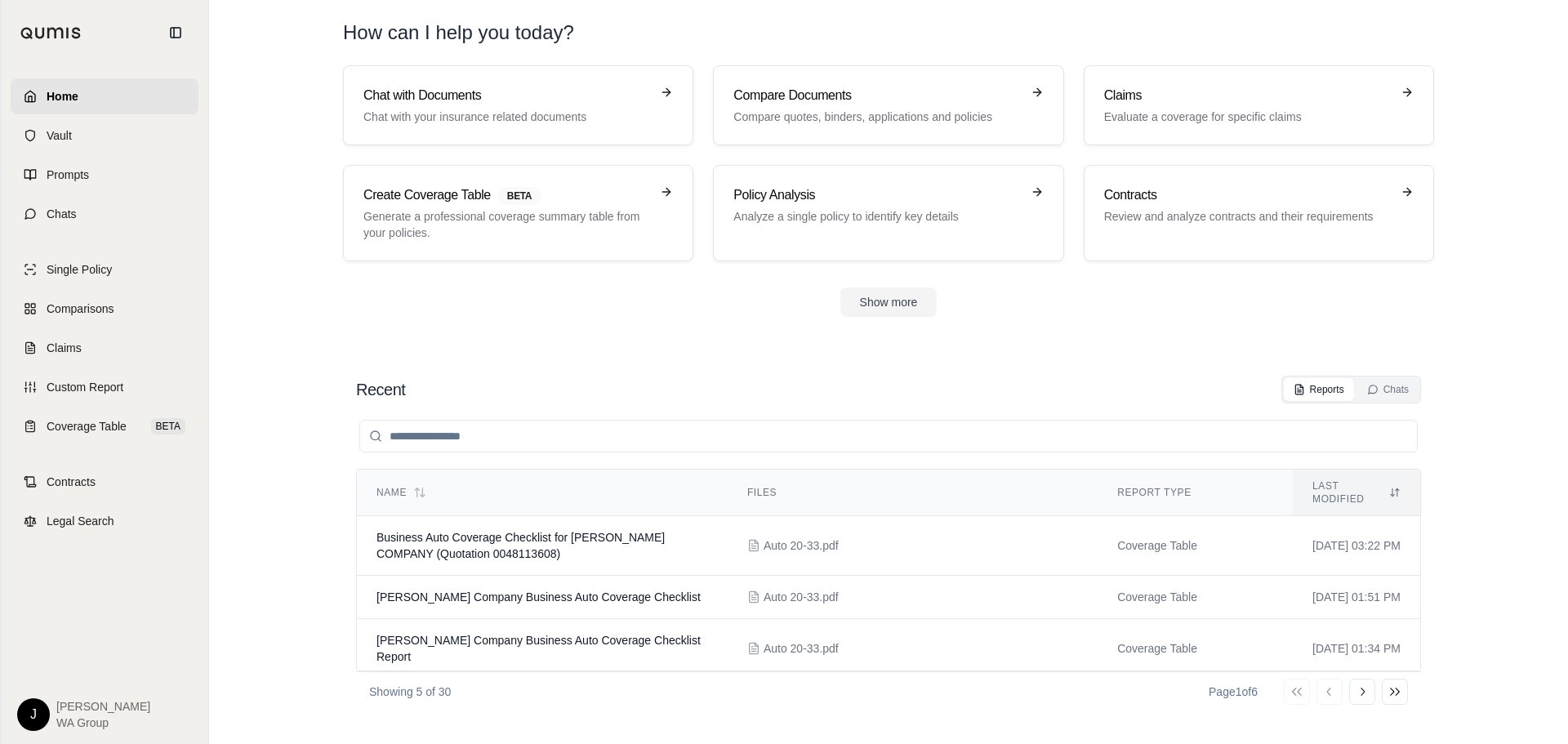
click at [280, 342] on section "Chat with Documents Chat with your insurance related documents Compare Document…" at bounding box center [888, 204] width 1346 height 278
click at [80, 141] on link "Vault" at bounding box center [104, 136] width 188 height 36
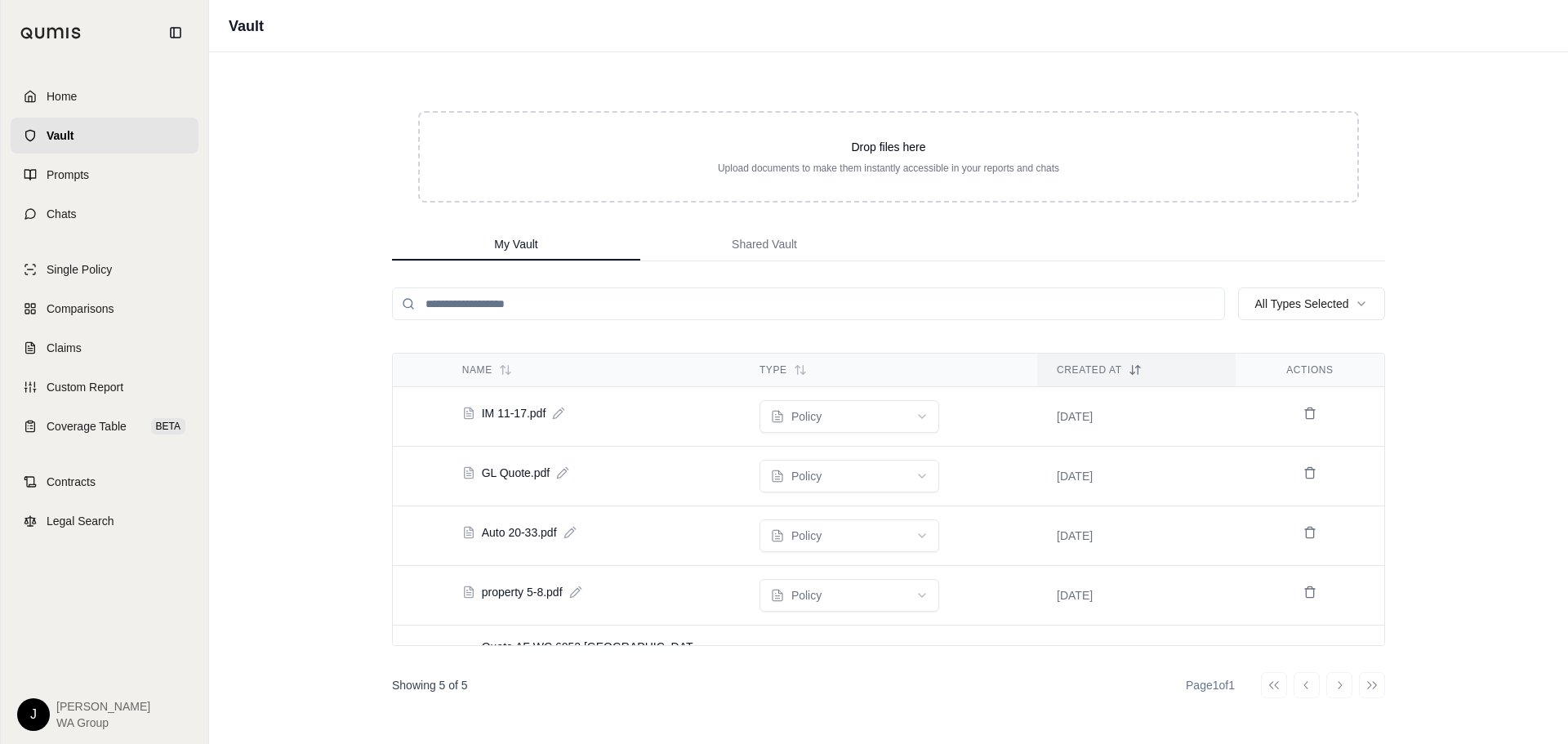
click at [295, 375] on div "Vault Drop files here Upload documents to make them instantly accessible in you…" at bounding box center [889, 372] width 1359 height 744
click at [45, 169] on link "Prompts" at bounding box center [104, 175] width 188 height 36
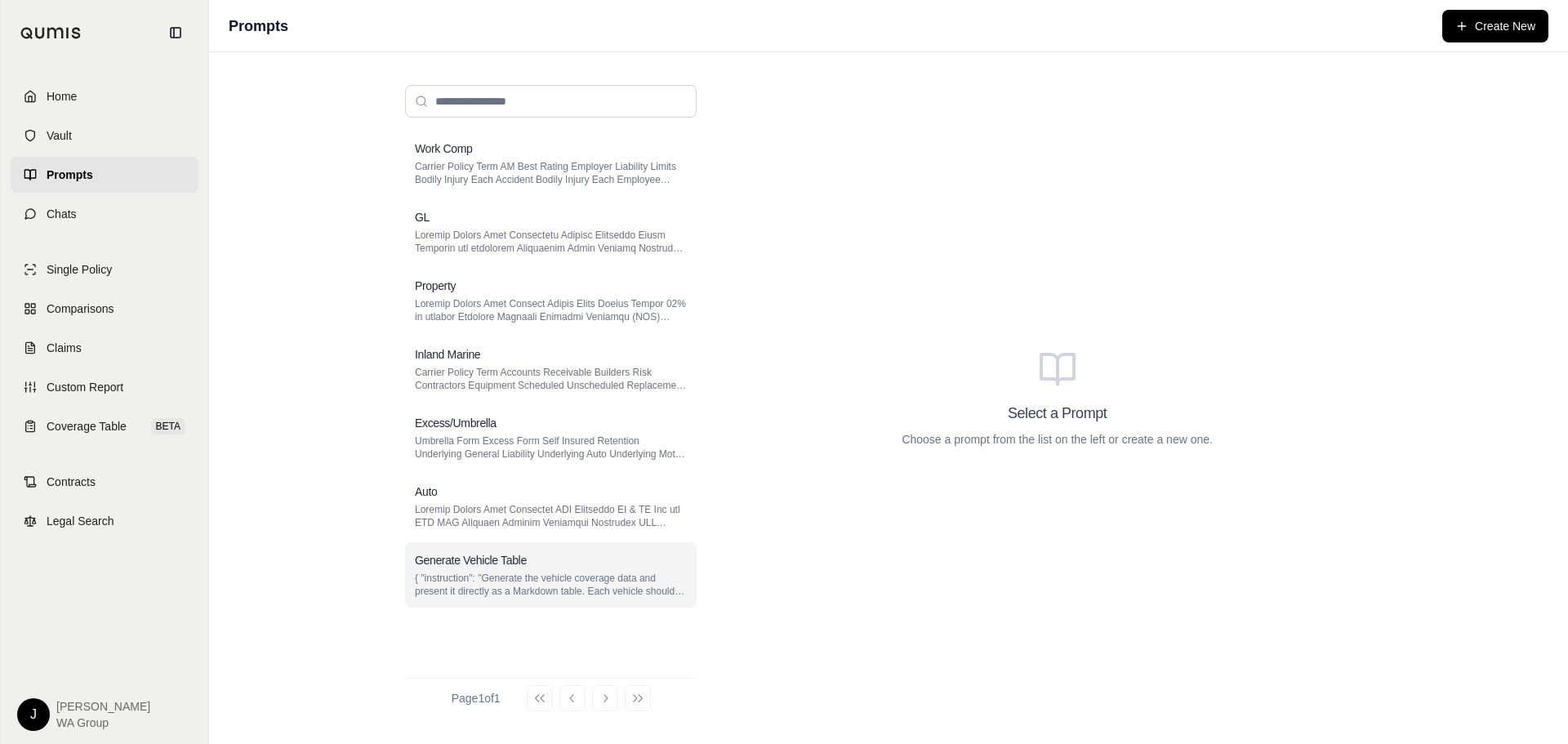
click at [507, 593] on p "{ "instruction": "Generate the vehicle coverage data and present it directly as…" at bounding box center [551, 585] width 272 height 26
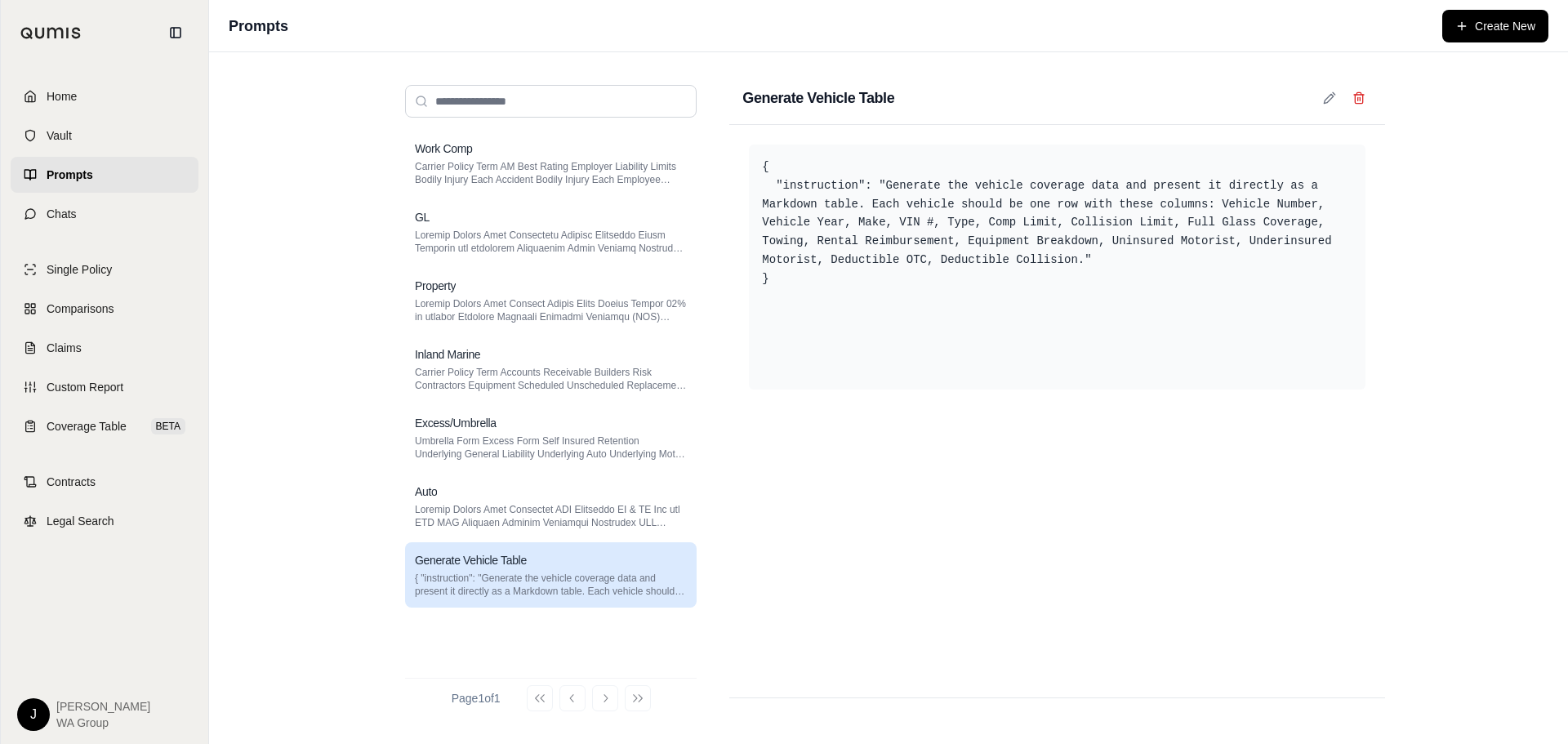
click at [1419, 351] on div "Work Comp Carrier Policy Term AM Best Rating Employer Liability Limits Bodily I…" at bounding box center [889, 397] width 1359 height 692
click at [373, 241] on div "Work Comp Carrier Policy Term AM Best Rating Employer Liability Limits Bodily I…" at bounding box center [889, 397] width 1046 height 692
click at [88, 428] on span "Coverage Table" at bounding box center [86, 426] width 80 height 16
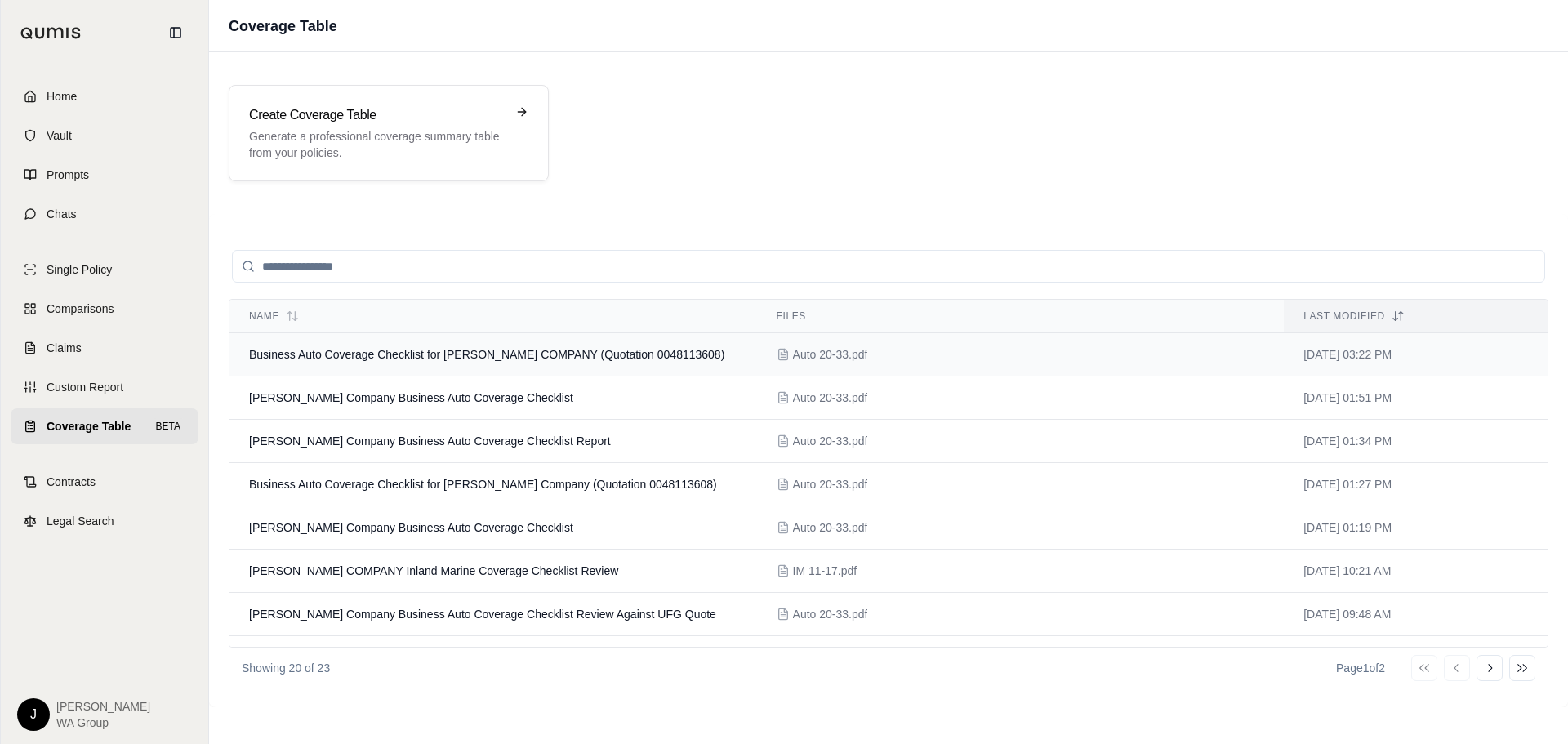
click at [440, 357] on span "Business Auto Coverage Checklist for [PERSON_NAME] COMPANY (Quotation 004811360…" at bounding box center [487, 355] width 476 height 13
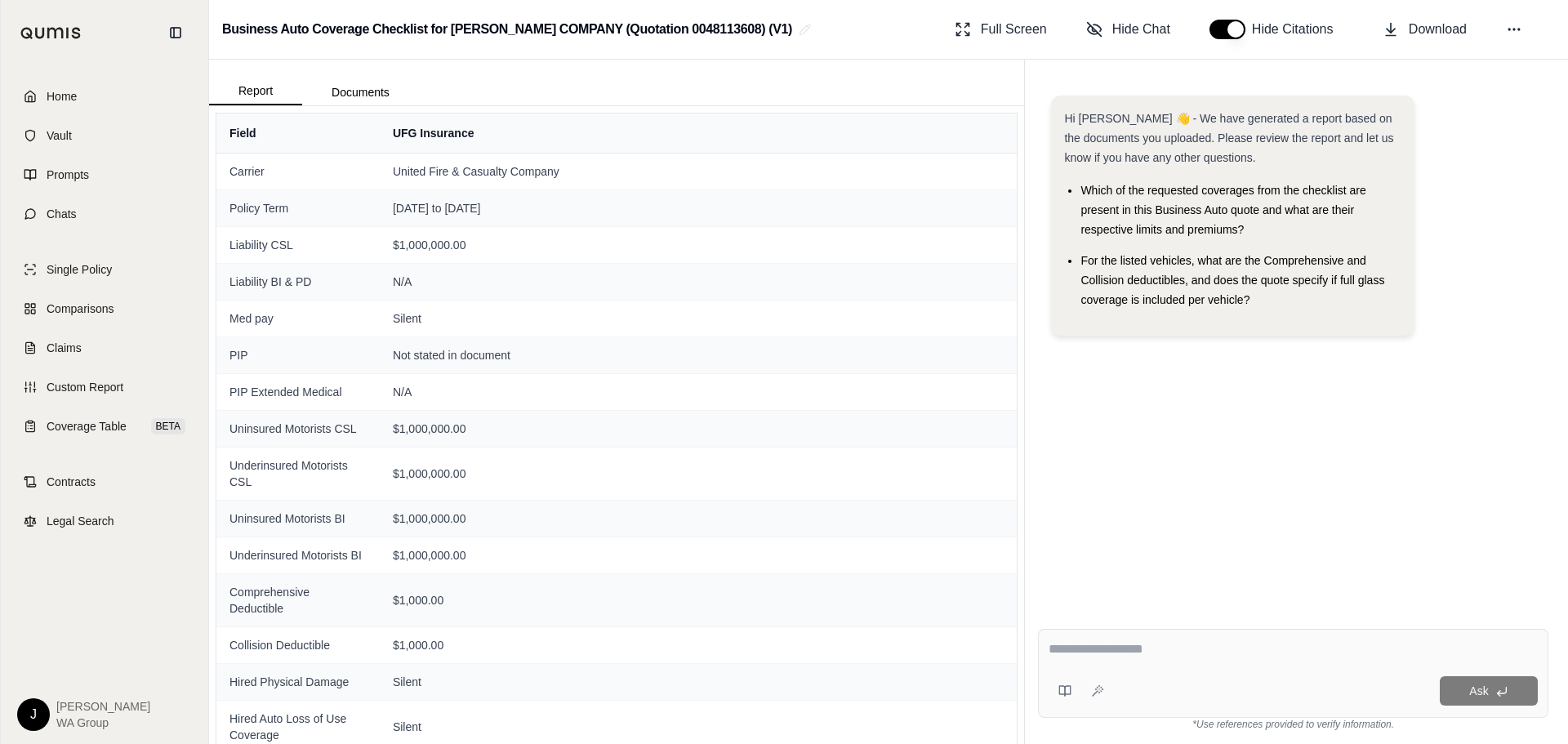
click at [822, 79] on div "Report Documents" at bounding box center [617, 82] width 816 height 45
click at [373, 93] on button "Documents" at bounding box center [361, 93] width 117 height 26
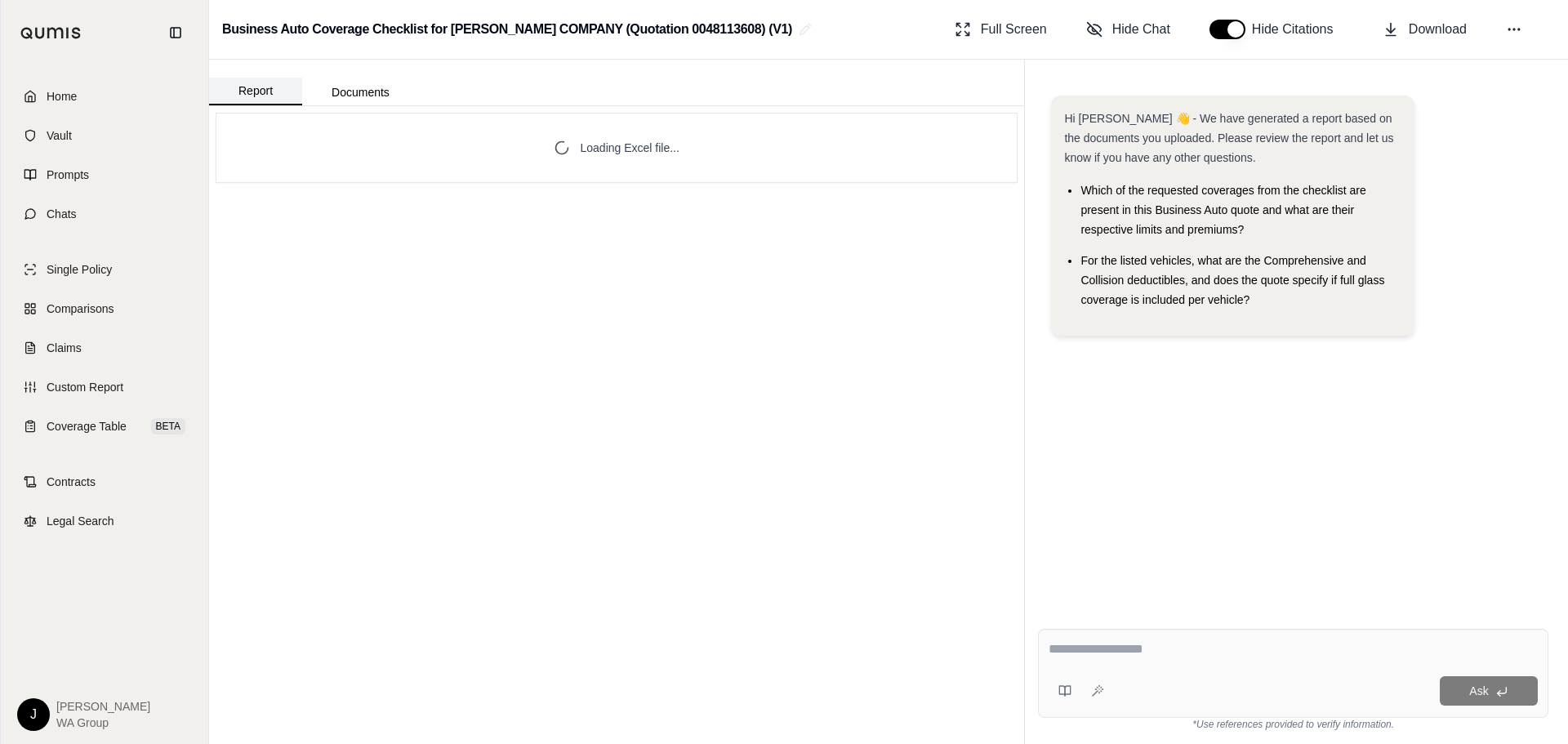
click at [268, 96] on button "Report" at bounding box center [256, 91] width 93 height 27
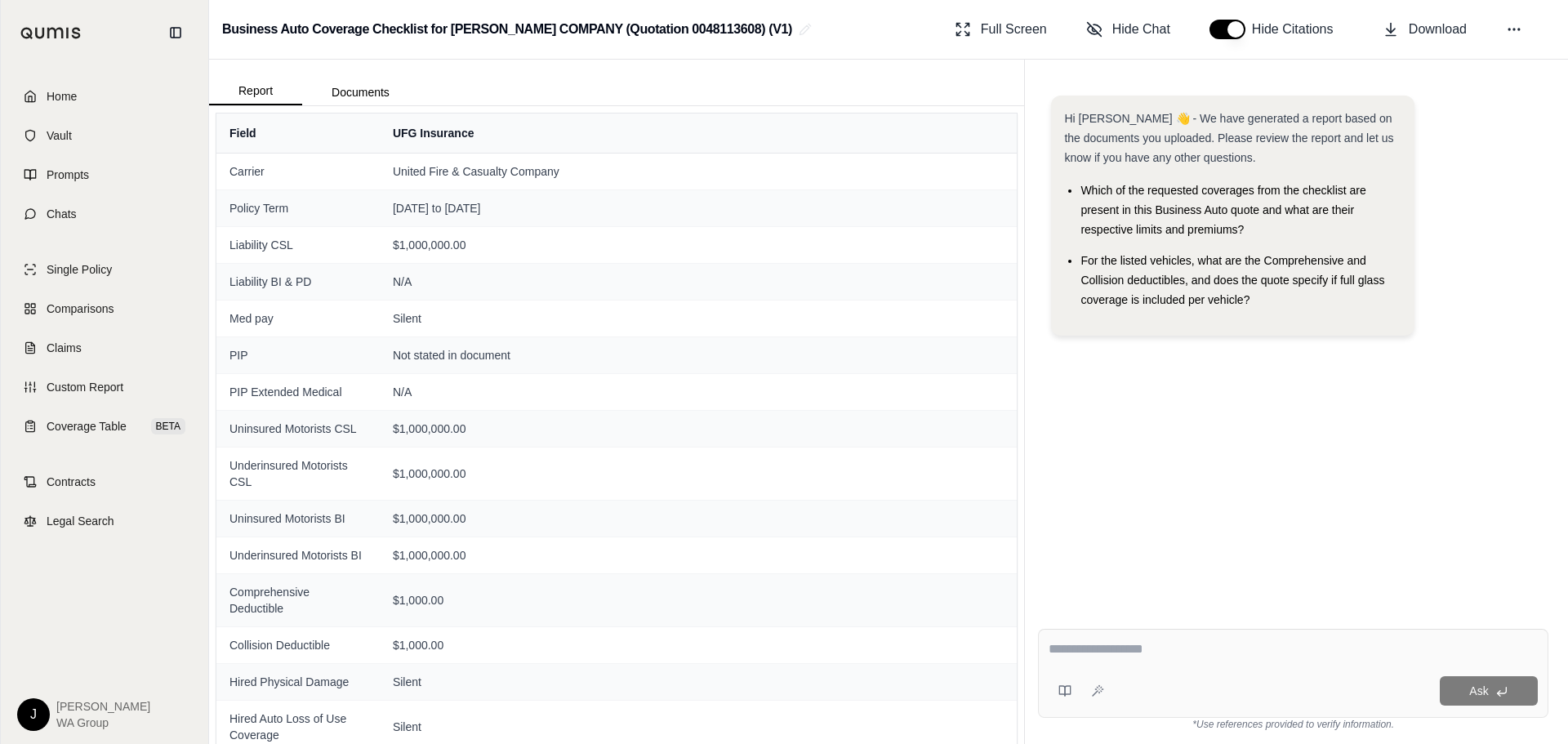
click at [830, 88] on div "Report Documents" at bounding box center [617, 82] width 816 height 45
click at [109, 424] on span "Coverage Table" at bounding box center [86, 426] width 80 height 16
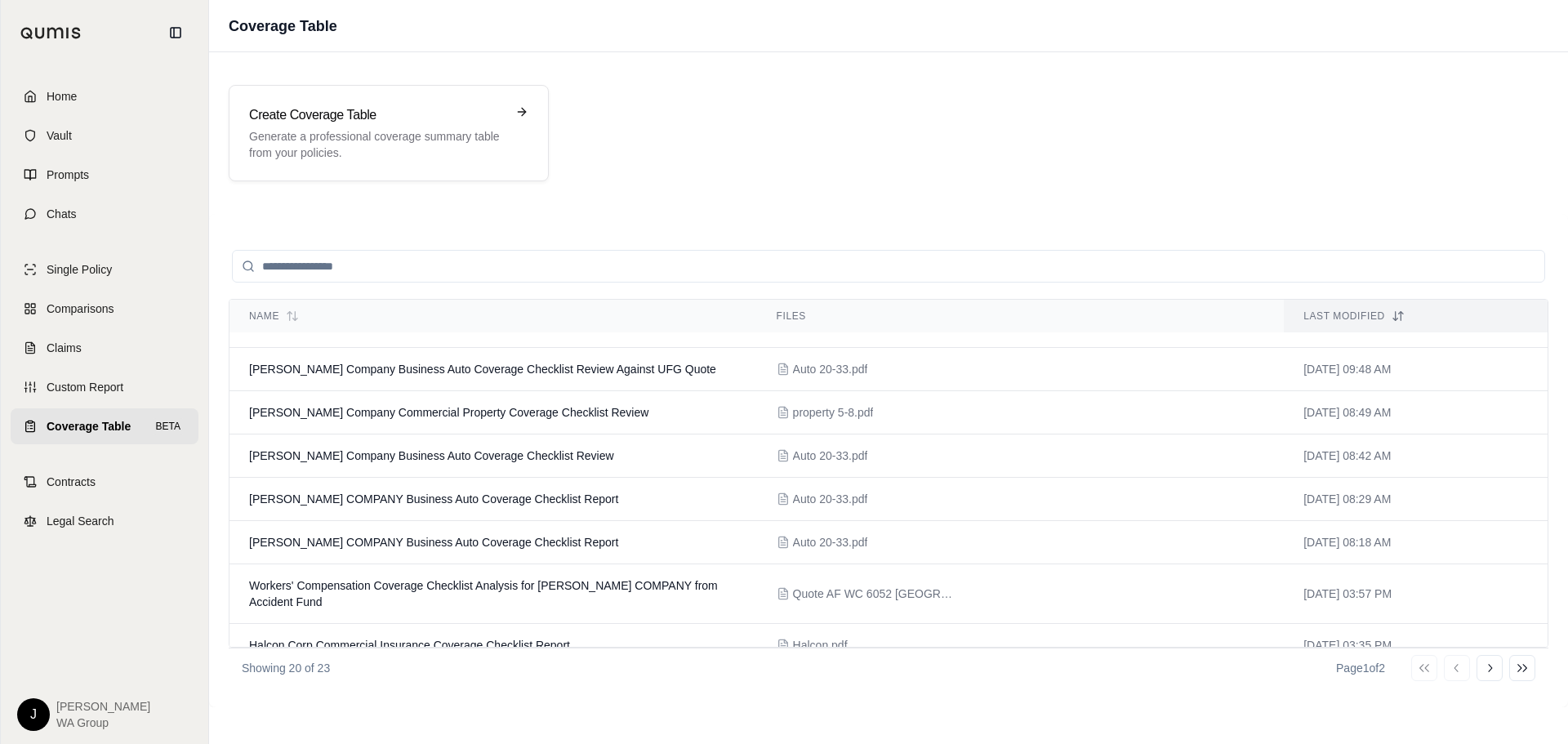
scroll to position [327, 0]
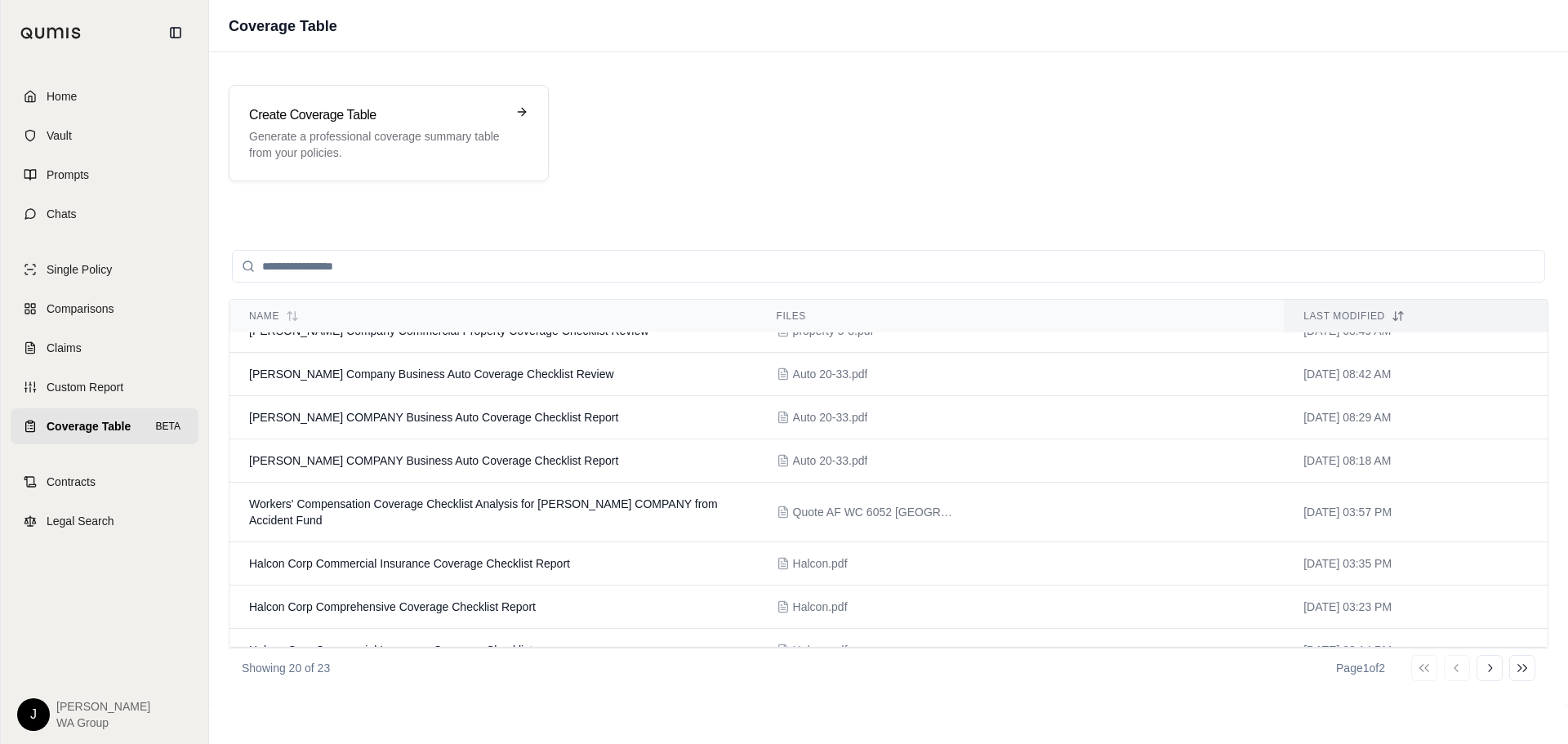
click at [468, 497] on td "Workers' Compensation Coverage Checklist Analysis for [PERSON_NAME] COMPANY fro…" at bounding box center [493, 512] width 528 height 59
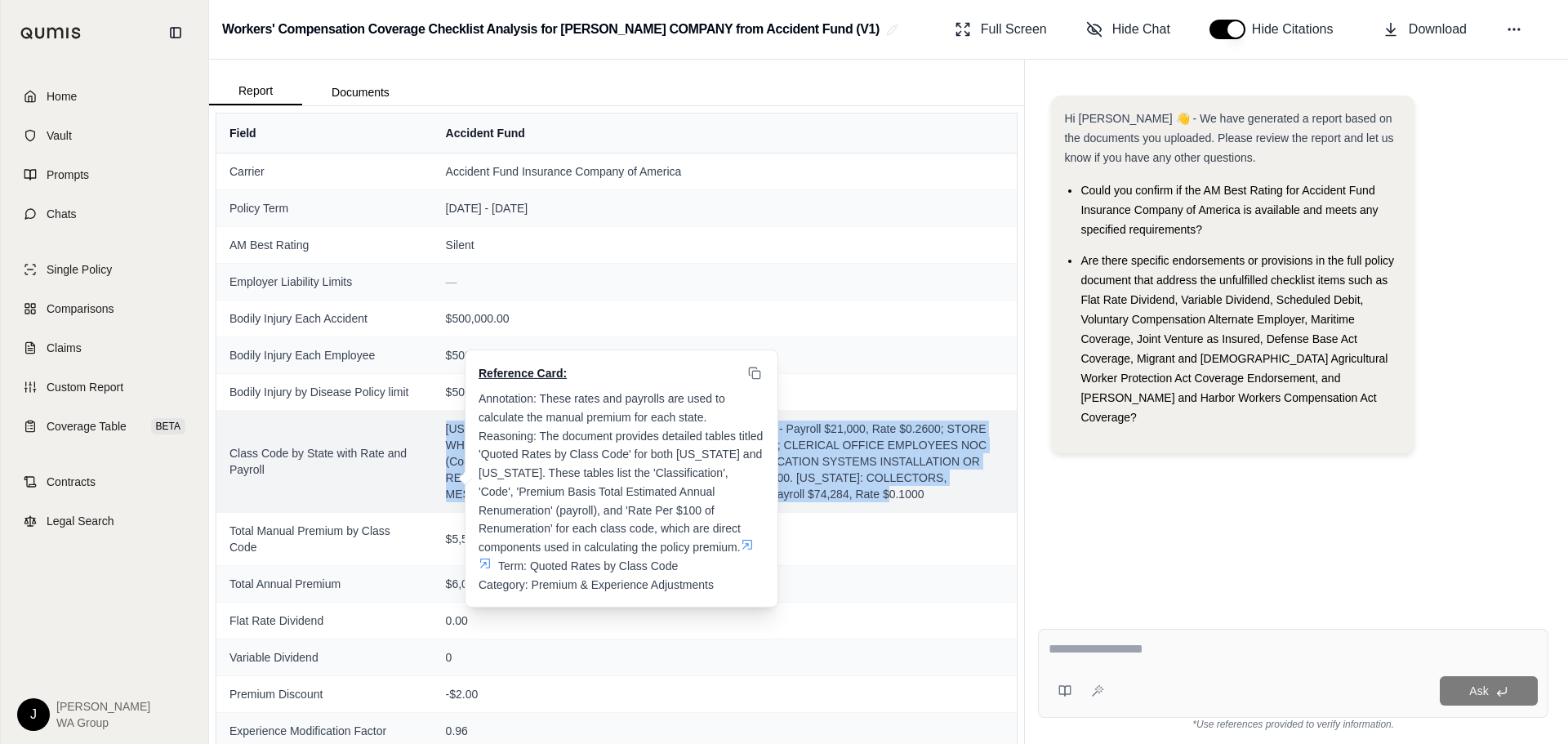
drag, startPoint x: 391, startPoint y: 475, endPoint x: 912, endPoint y: 551, distance: 526.5
click at [912, 513] on td "[US_STATE]: SALESPERSONS OR COLLECTORS (Code 8742) - Payroll $21,000, Rate $0.2…" at bounding box center [726, 461] width 585 height 102
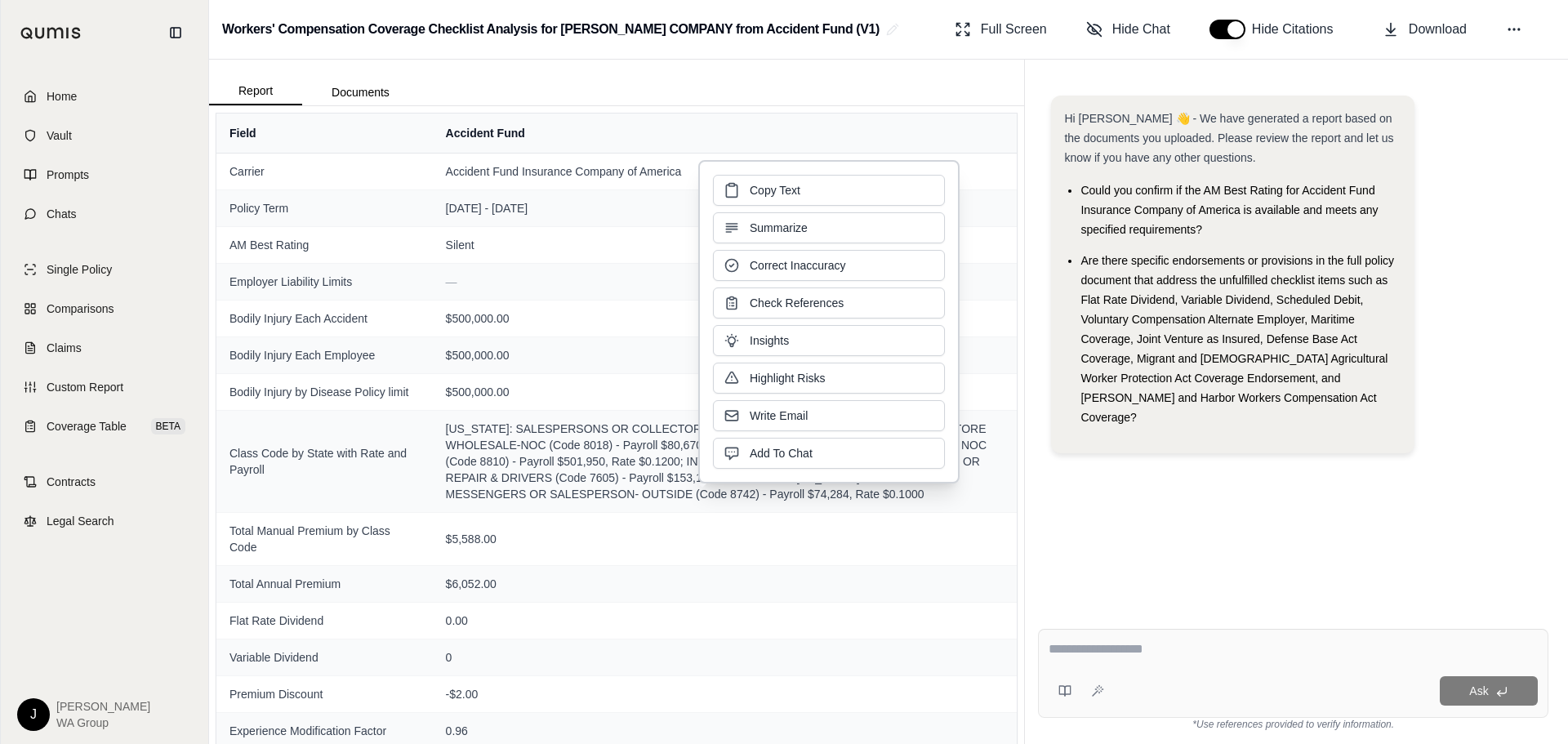
click at [914, 42] on div "Workers' Compensation Coverage Checklist Analysis for [PERSON_NAME] COMPANY fro…" at bounding box center [889, 29] width 1359 height 59
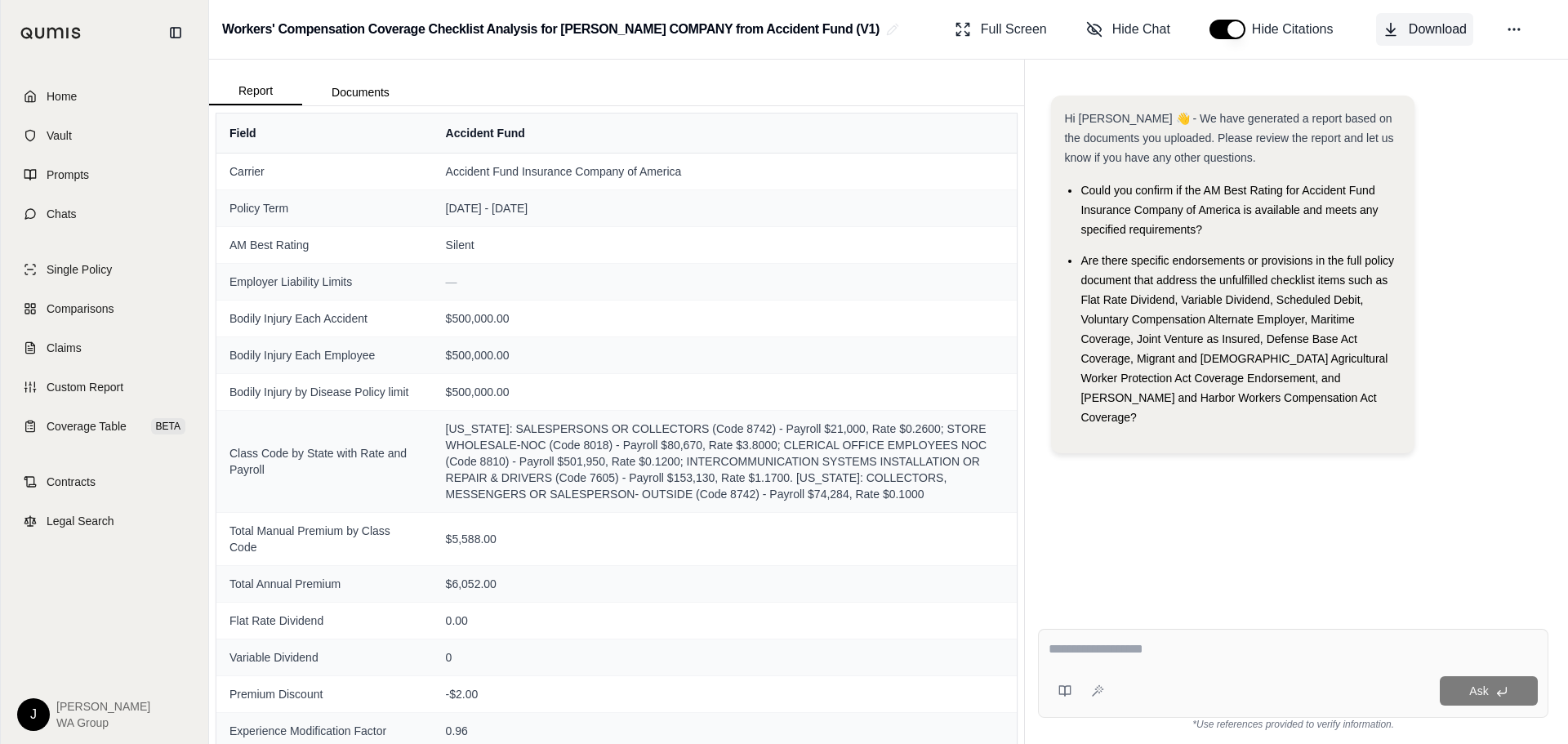
click at [1405, 42] on button "Download" at bounding box center [1425, 29] width 97 height 33
click at [1125, 648] on textarea at bounding box center [1293, 650] width 489 height 20
paste textarea "**********"
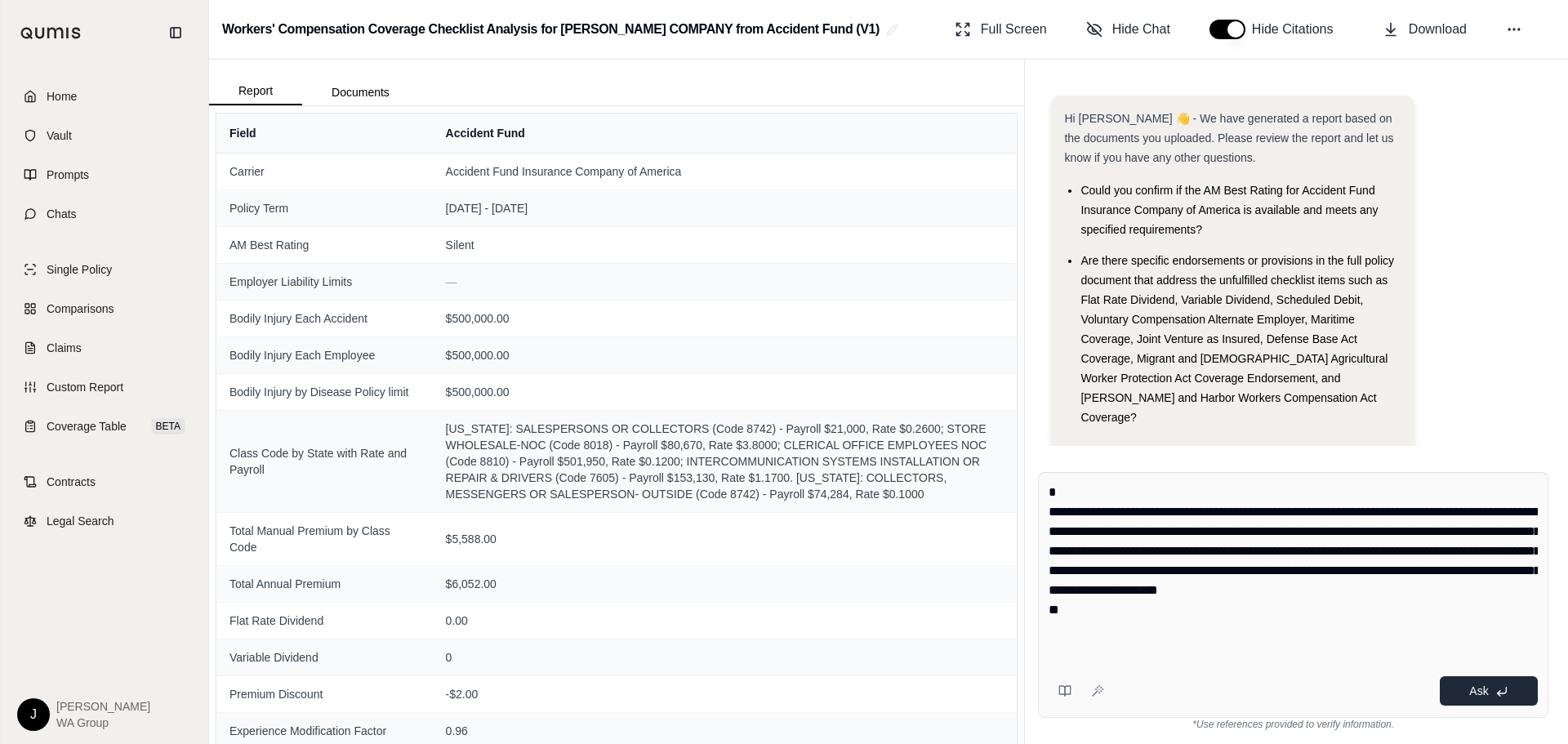
type textarea "**********"
click at [1489, 699] on button "Ask" at bounding box center [1490, 691] width 98 height 29
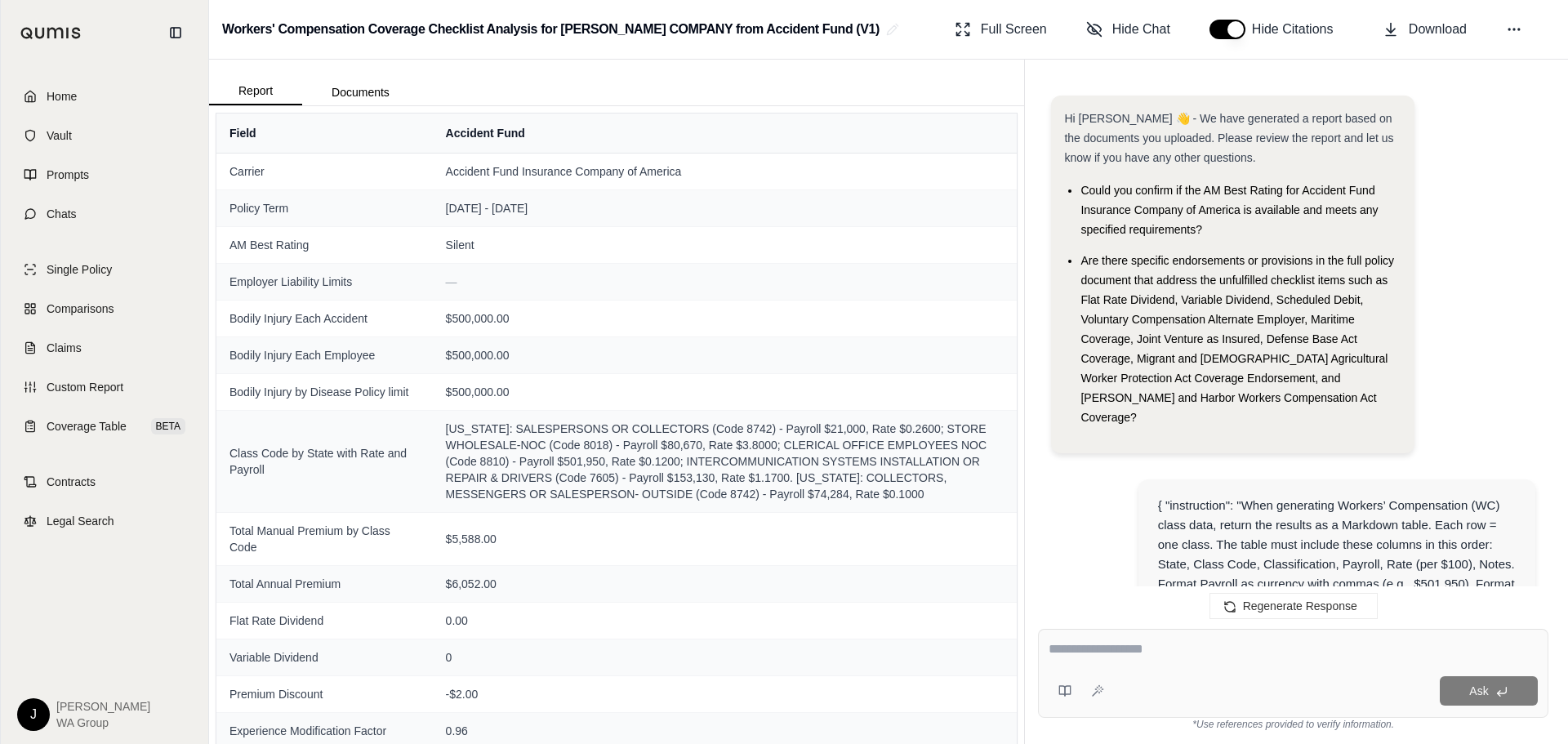
scroll to position [2912, 0]
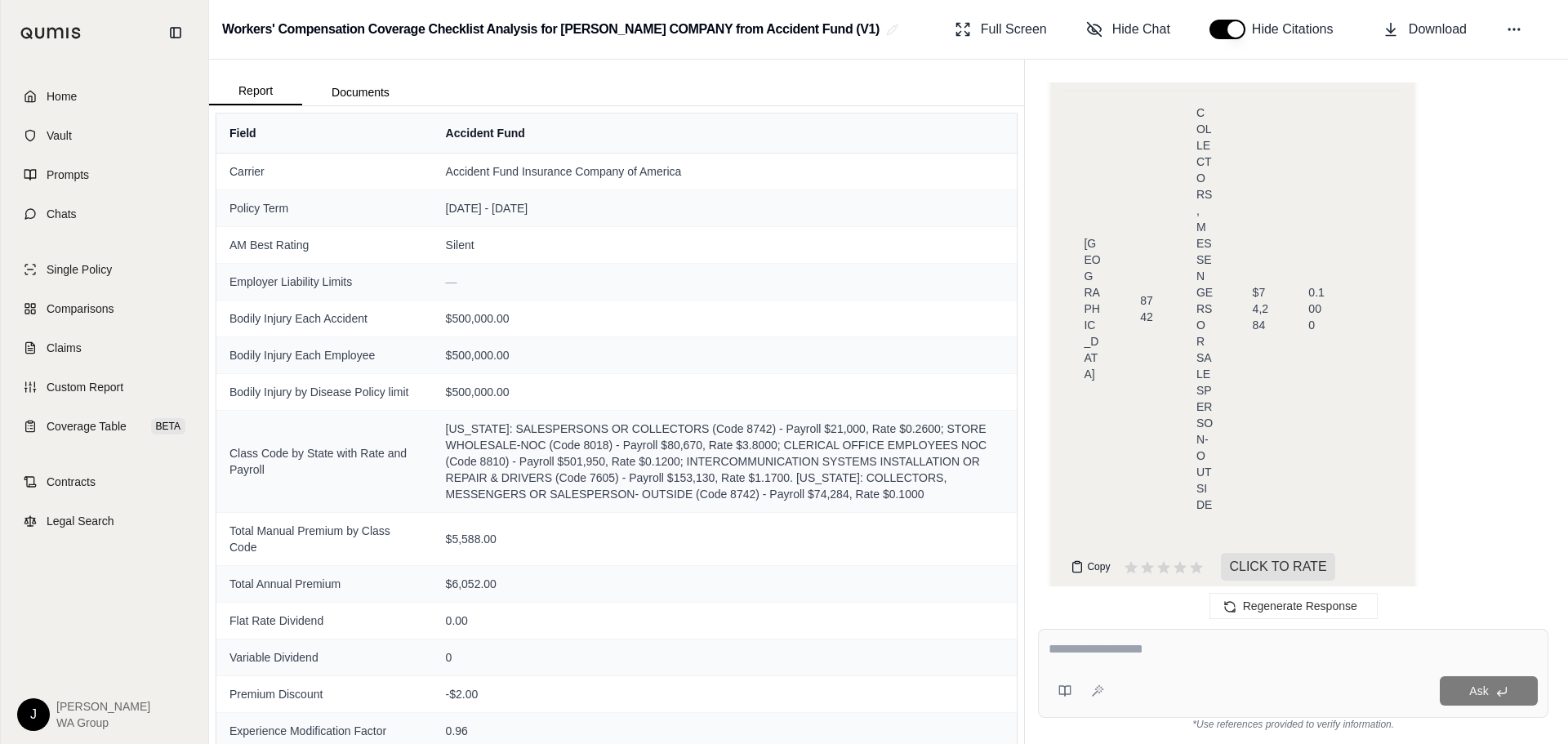
click at [1099, 561] on span "Copy" at bounding box center [1099, 567] width 23 height 13
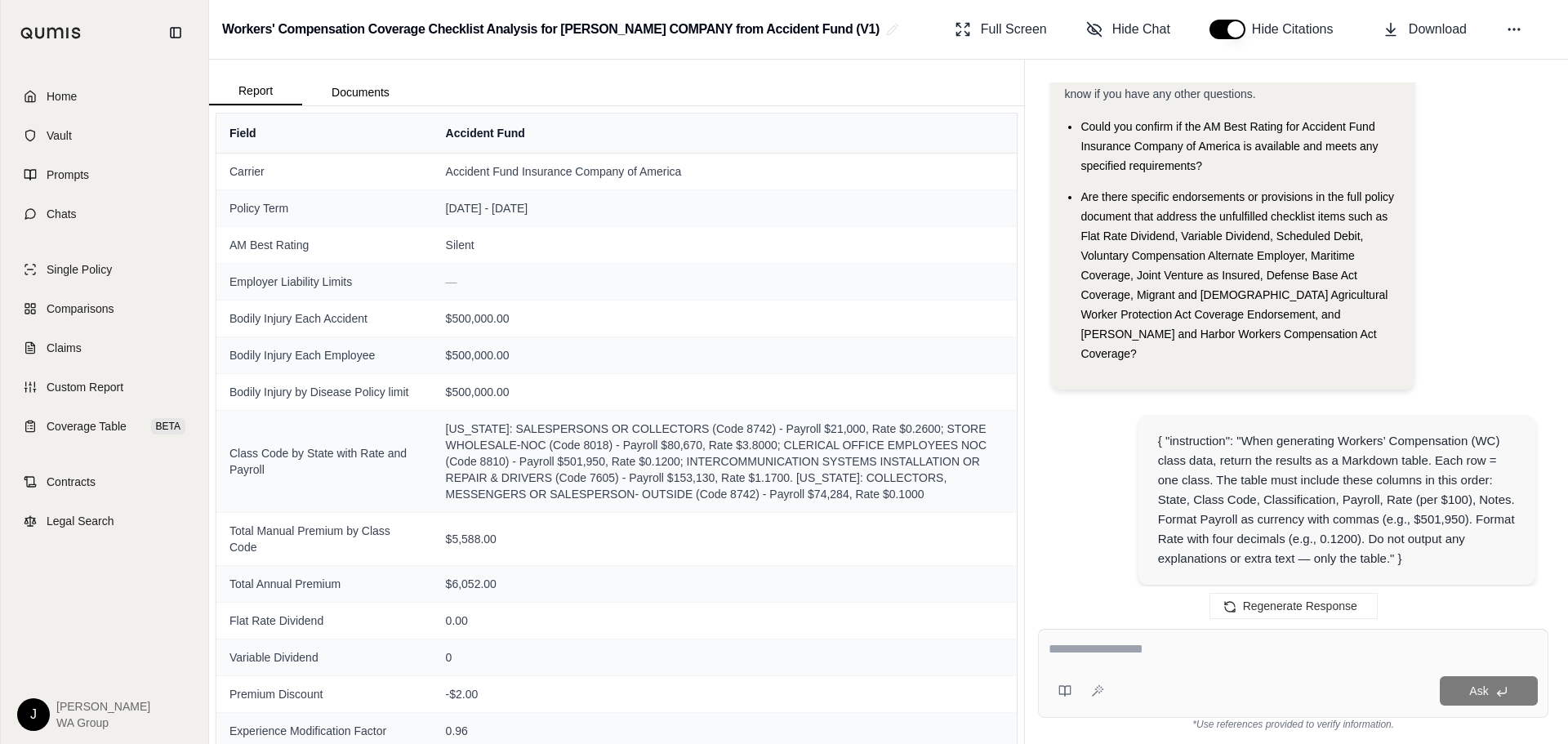
scroll to position [163, 0]
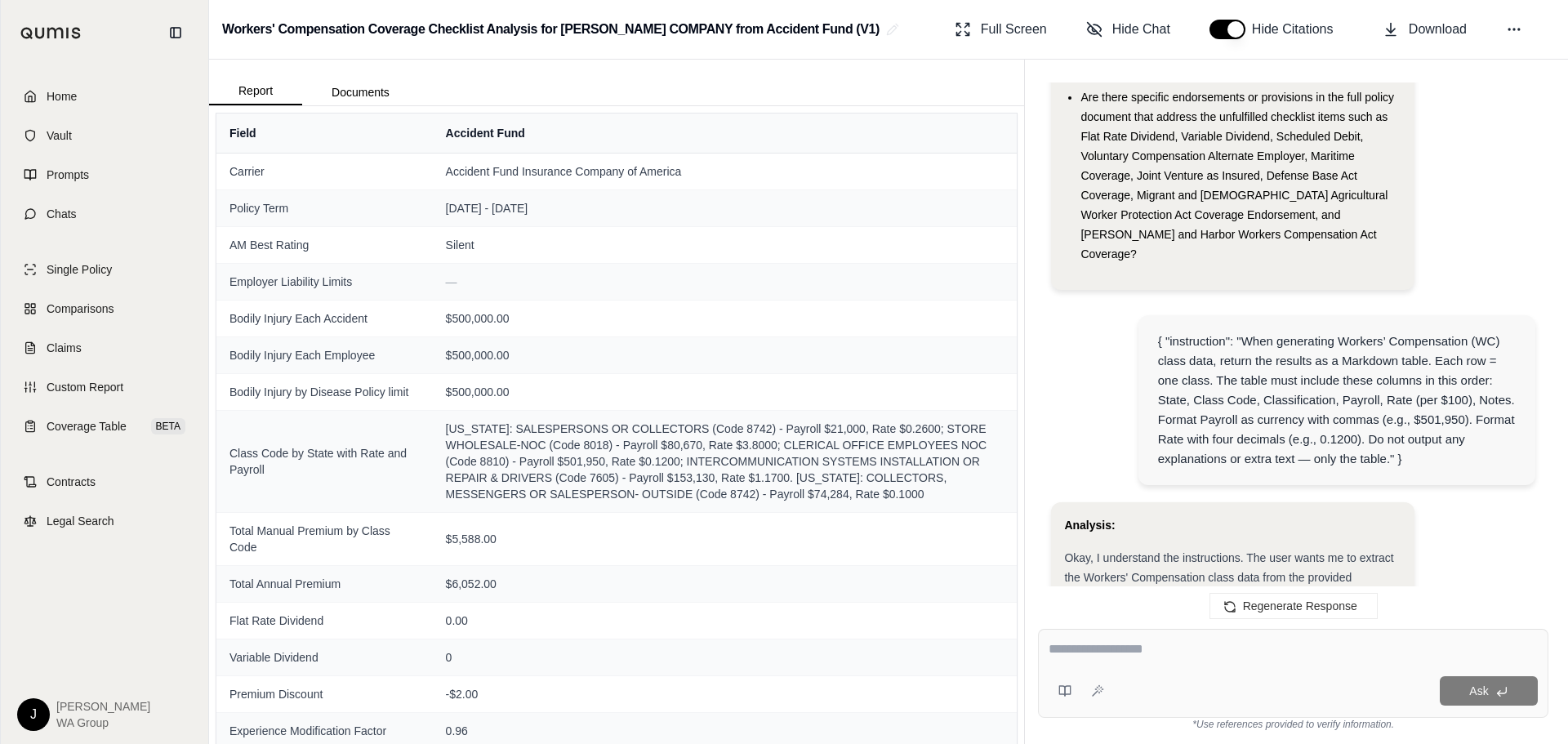
click at [1218, 403] on div "{ "instruction": "When generating Workers’ Compensation (WC) class data, return…" at bounding box center [1338, 399] width 359 height 137
click at [1417, 438] on div "{ "instruction": "When generating Workers’ Compensation (WC) class data, return…" at bounding box center [1338, 399] width 359 height 137
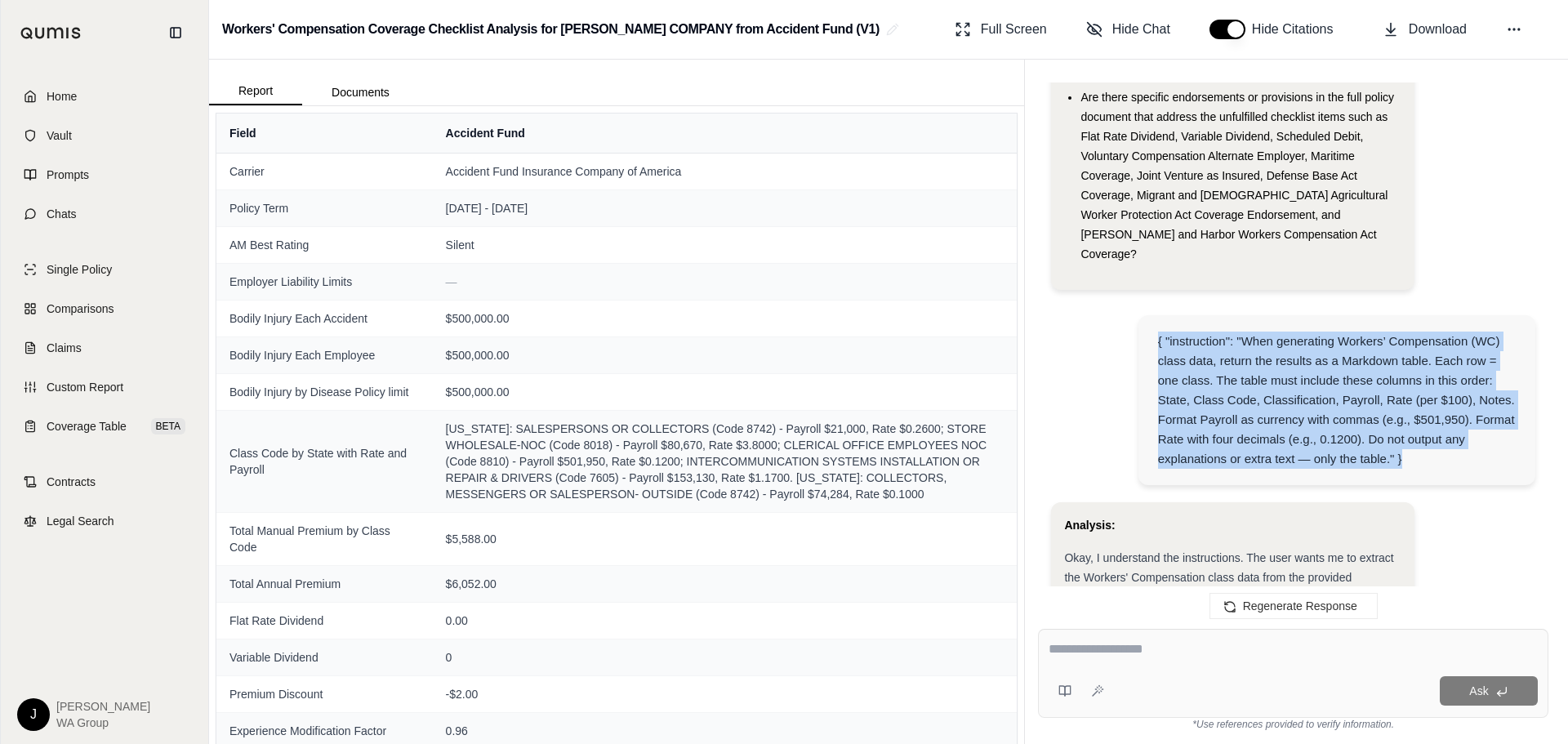
drag, startPoint x: 1412, startPoint y: 446, endPoint x: 1149, endPoint y: 322, distance: 290.8
click at [1149, 322] on div "{ "instruction": "When generating Workers’ Compensation (WC) class data, return…" at bounding box center [1337, 400] width 397 height 170
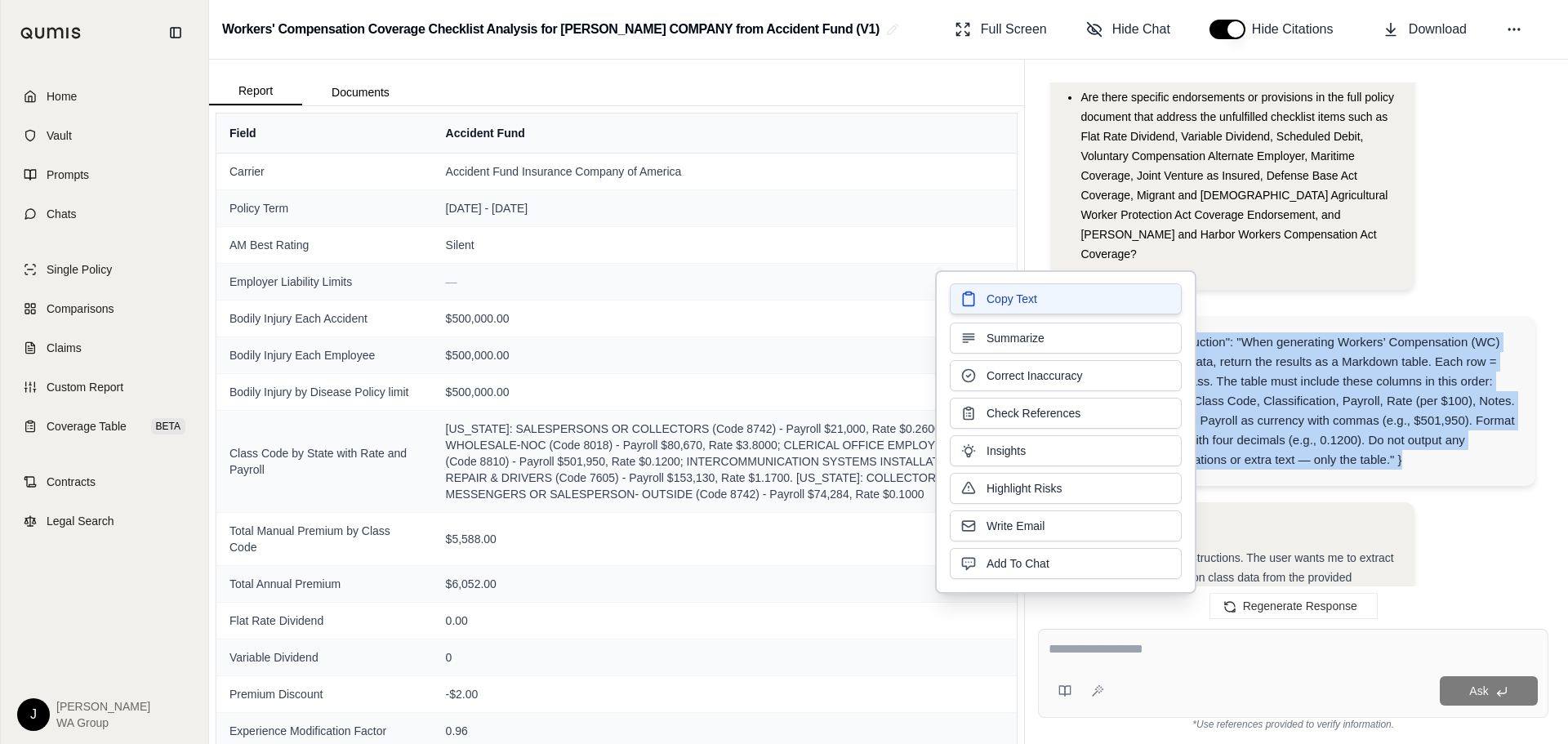
click at [1054, 300] on button "Copy Text" at bounding box center [1066, 298] width 232 height 31
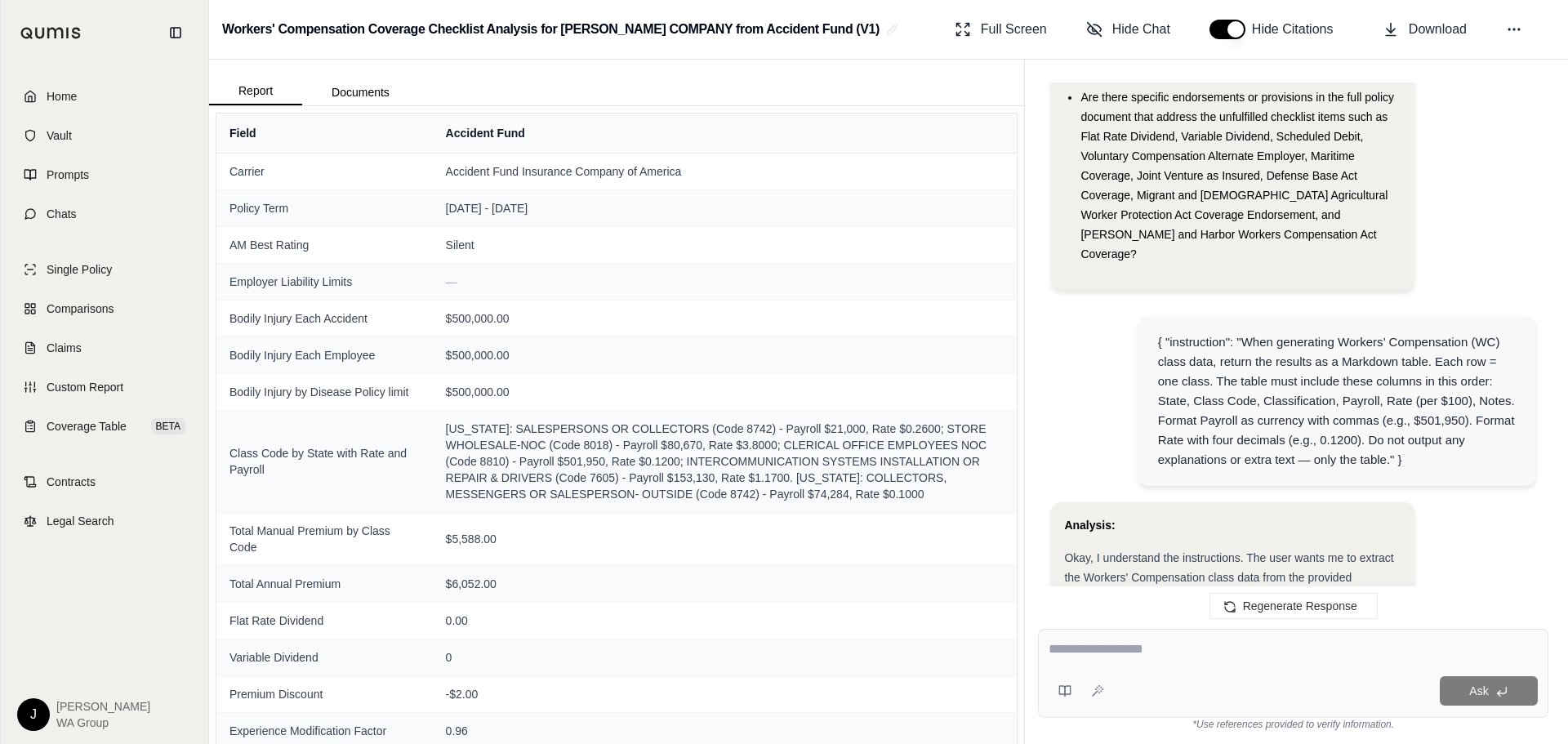
click at [1088, 651] on textarea at bounding box center [1293, 650] width 489 height 20
paste textarea "**********"
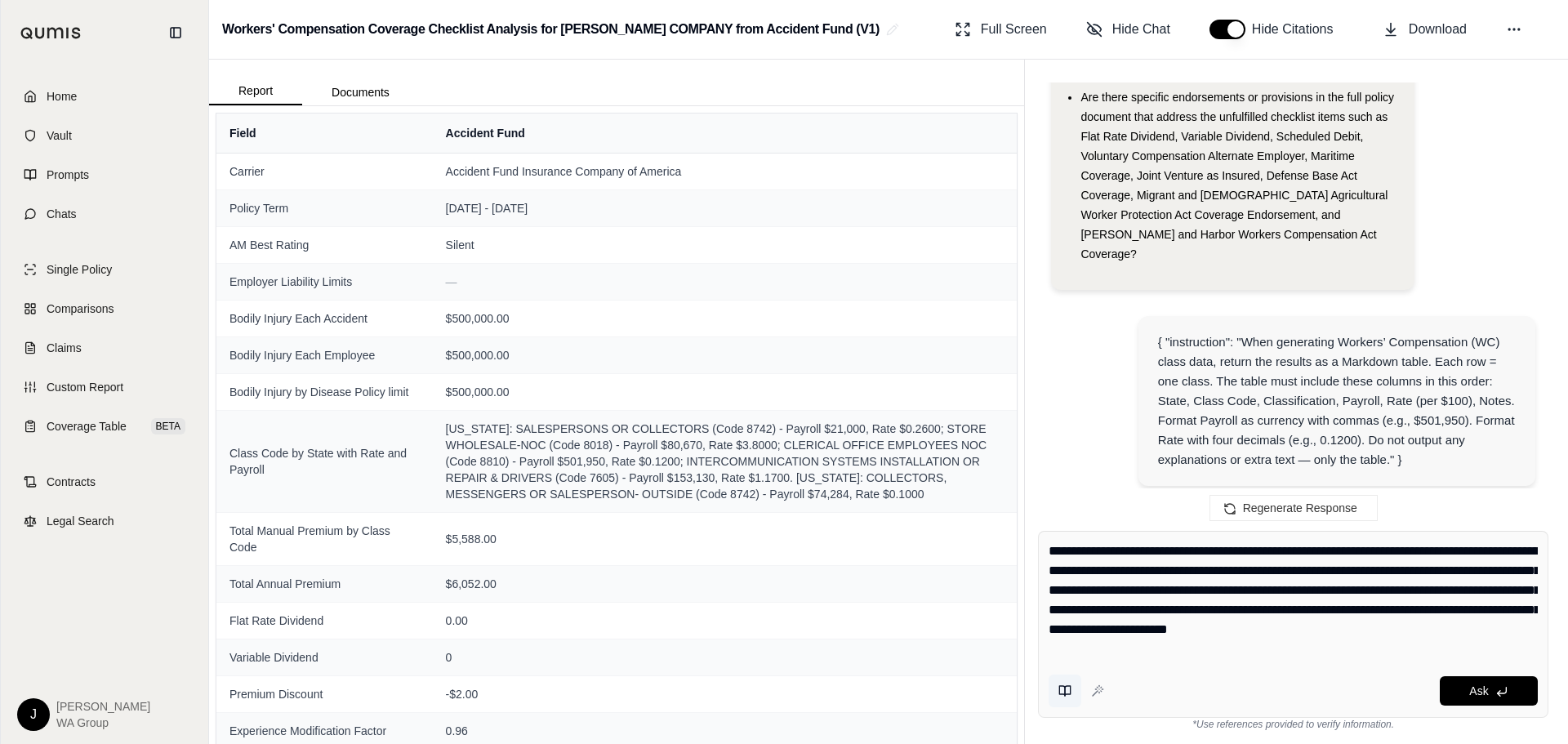
type textarea "**********"
click at [1065, 695] on icon at bounding box center [1066, 691] width 13 height 13
click at [1153, 695] on div "Ask" at bounding box center [1324, 691] width 428 height 29
click at [1063, 694] on icon at bounding box center [1066, 691] width 13 height 13
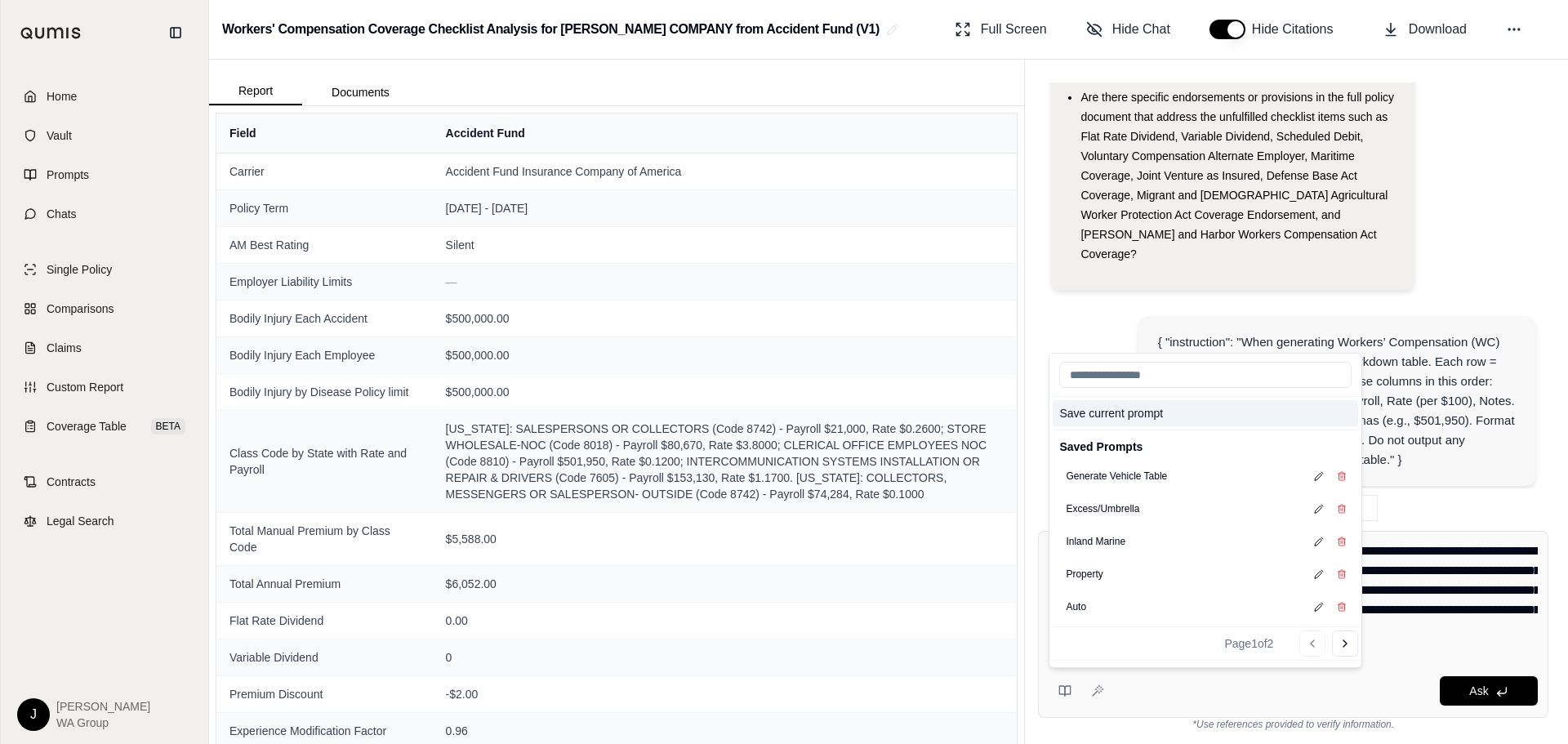
click at [1109, 417] on button "Save current prompt" at bounding box center [1206, 414] width 306 height 26
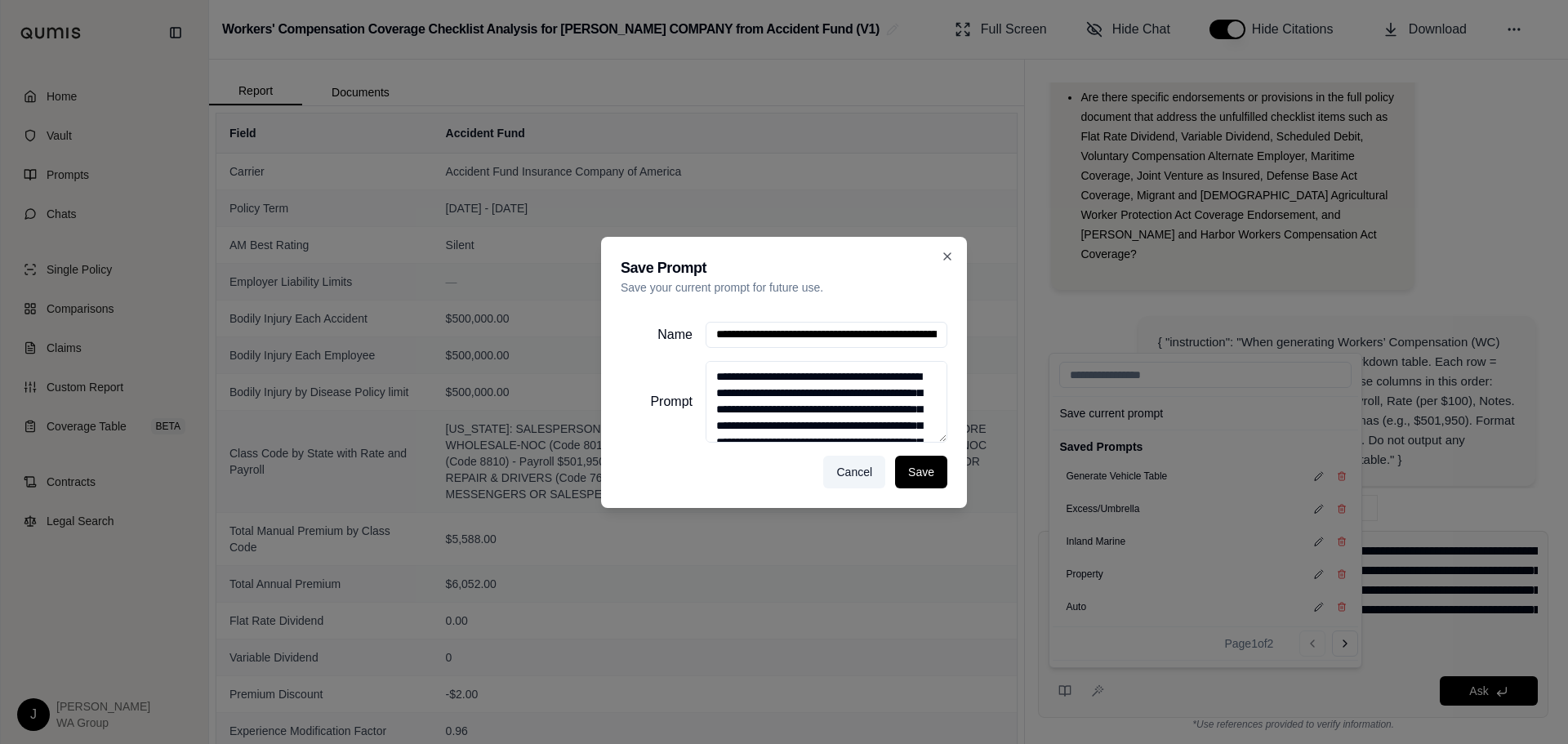
click at [857, 337] on input "**********" at bounding box center [827, 335] width 242 height 26
type input "**********"
click at [906, 468] on button "Save" at bounding box center [920, 472] width 52 height 33
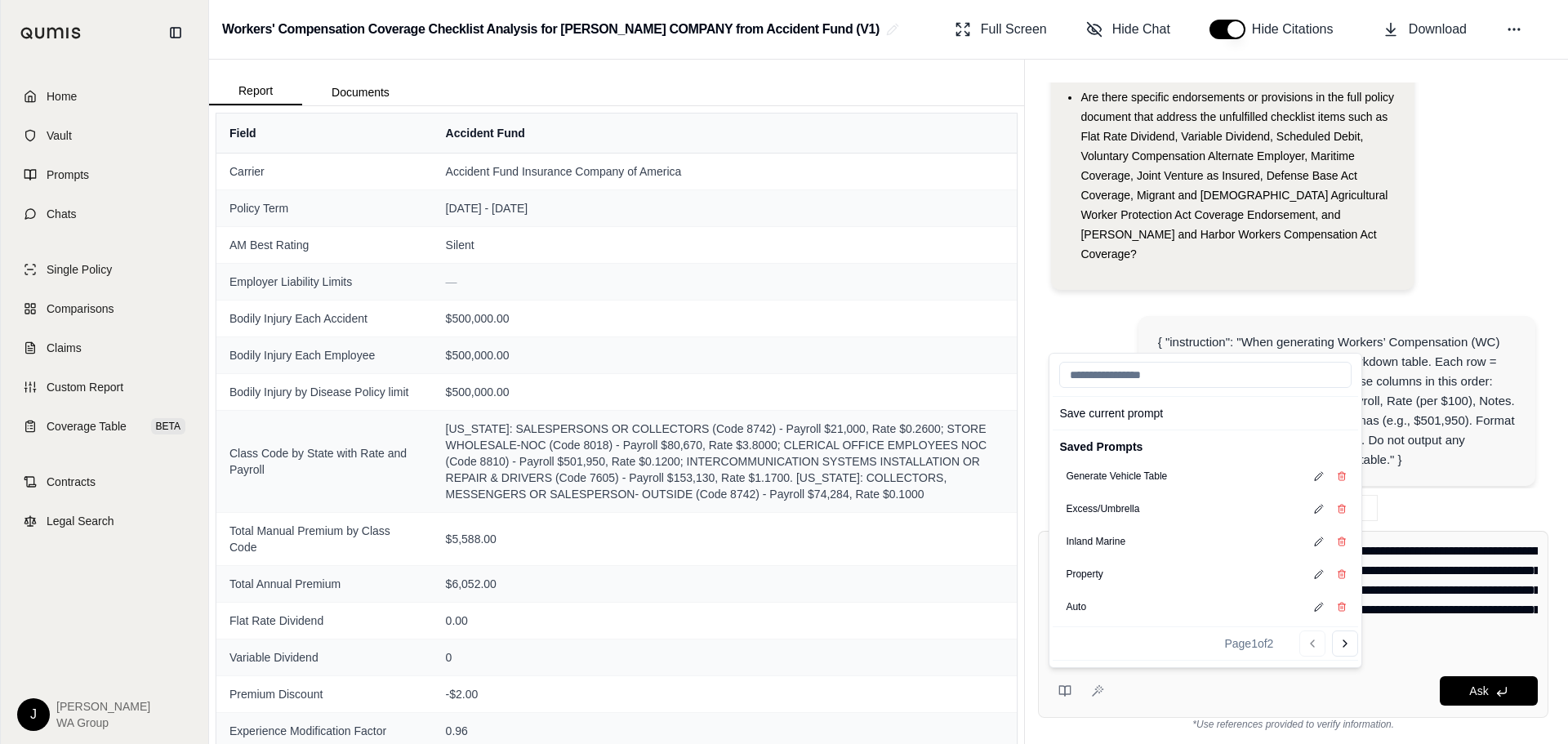
click at [1214, 697] on div "Ask" at bounding box center [1324, 691] width 428 height 29
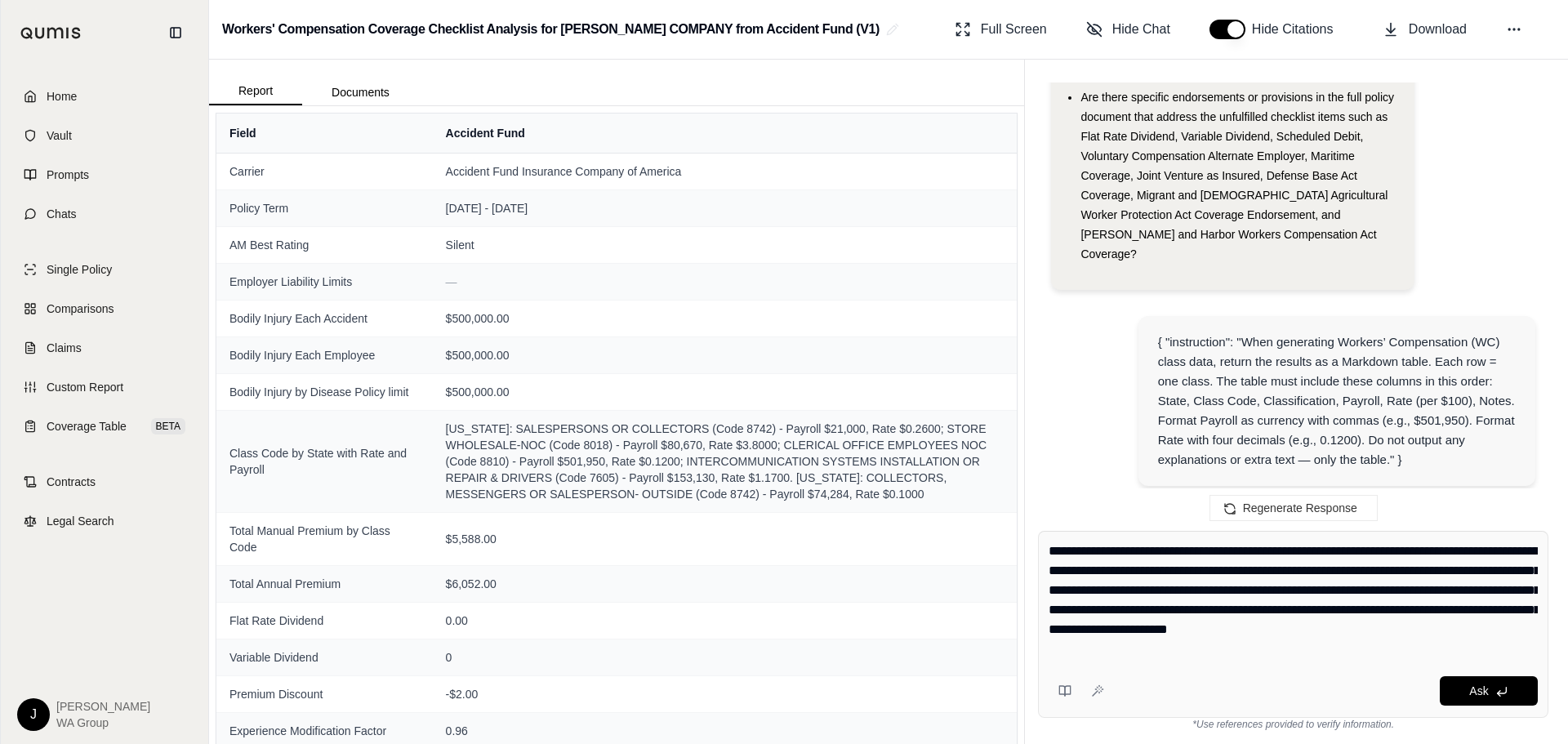
click at [1464, 91] on div "Hi [PERSON_NAME] 👋 - We have generated a report based on the documents you uplo…" at bounding box center [1293, 117] width 484 height 371
